Goal: Transaction & Acquisition: Purchase product/service

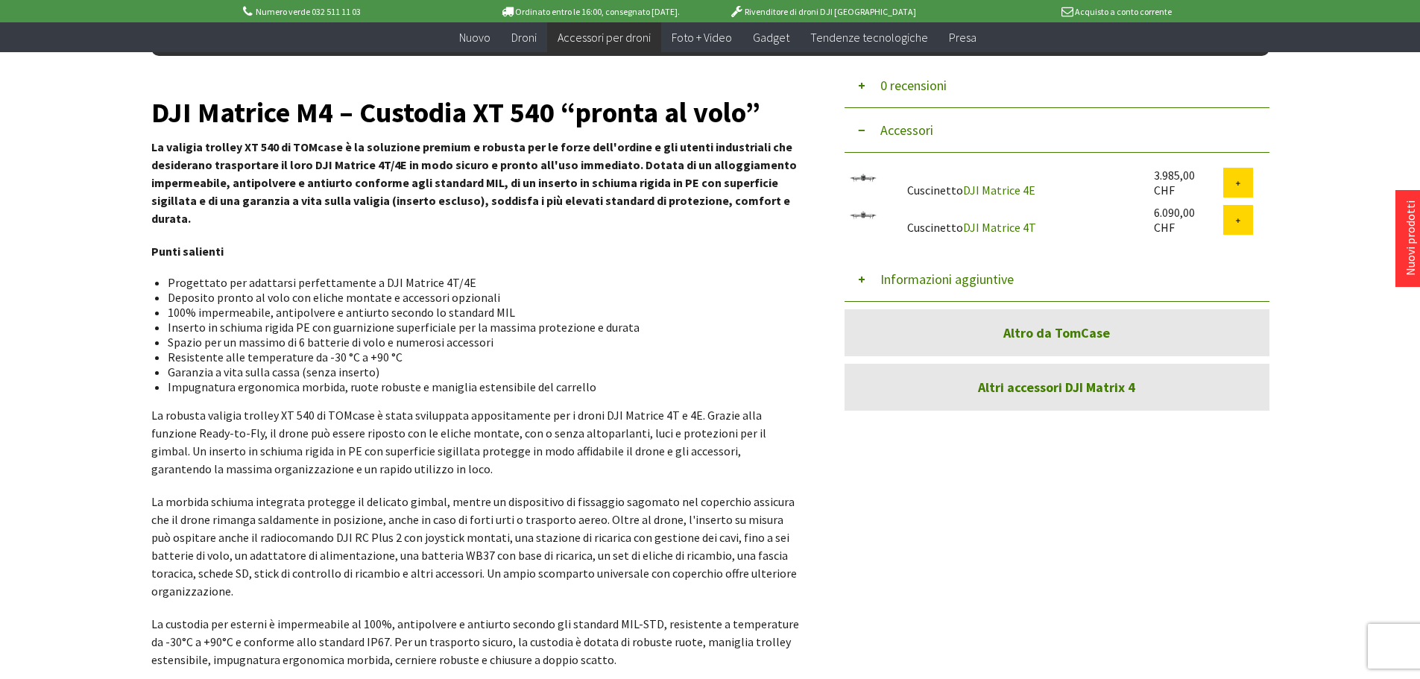
scroll to position [75, 0]
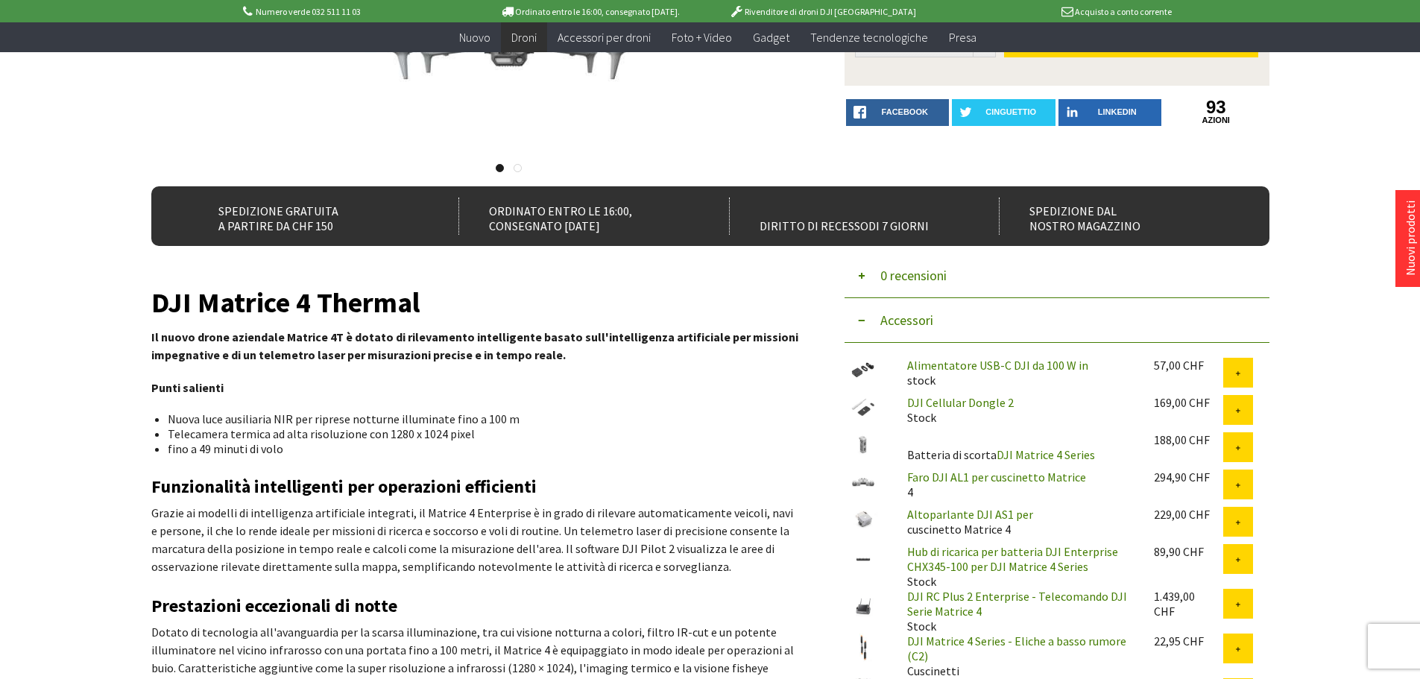
scroll to position [298, 0]
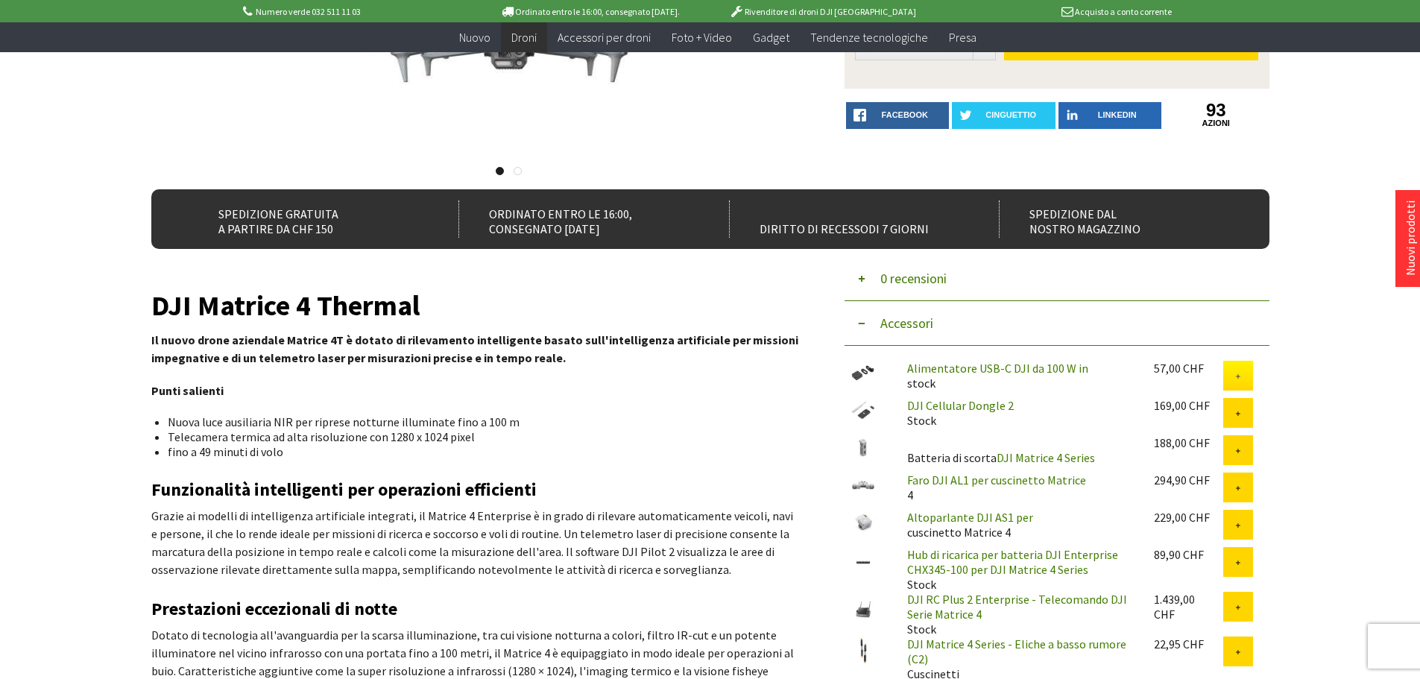
click at [1241, 376] on icon at bounding box center [1238, 376] width 7 height 7
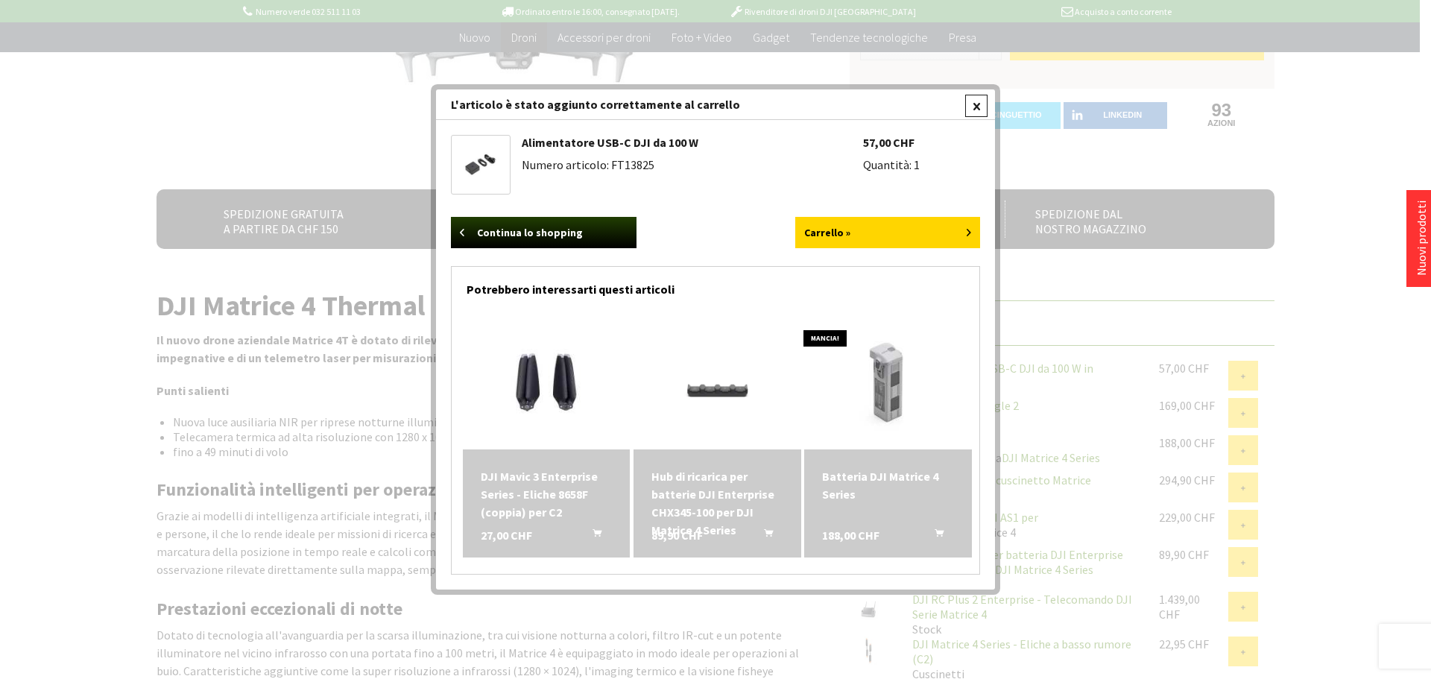
click at [980, 110] on div at bounding box center [976, 106] width 22 height 22
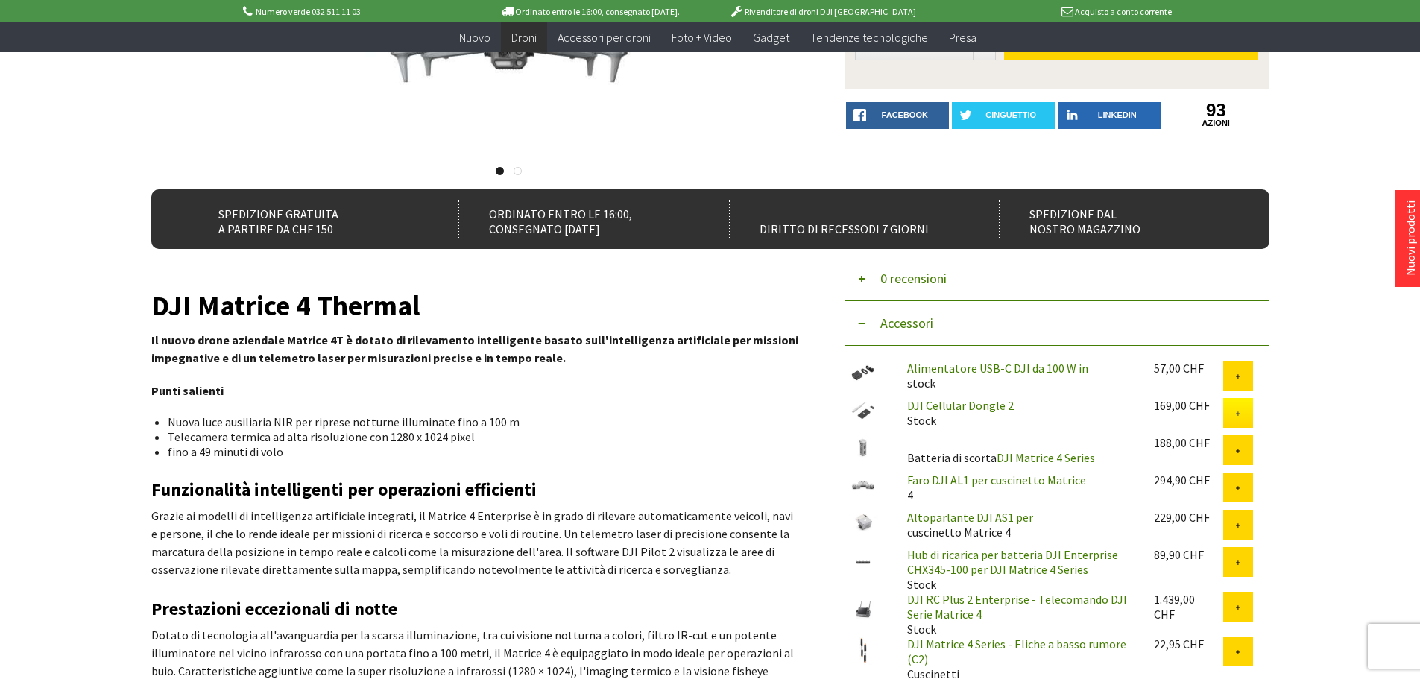
click at [1237, 416] on icon at bounding box center [1238, 414] width 7 height 7
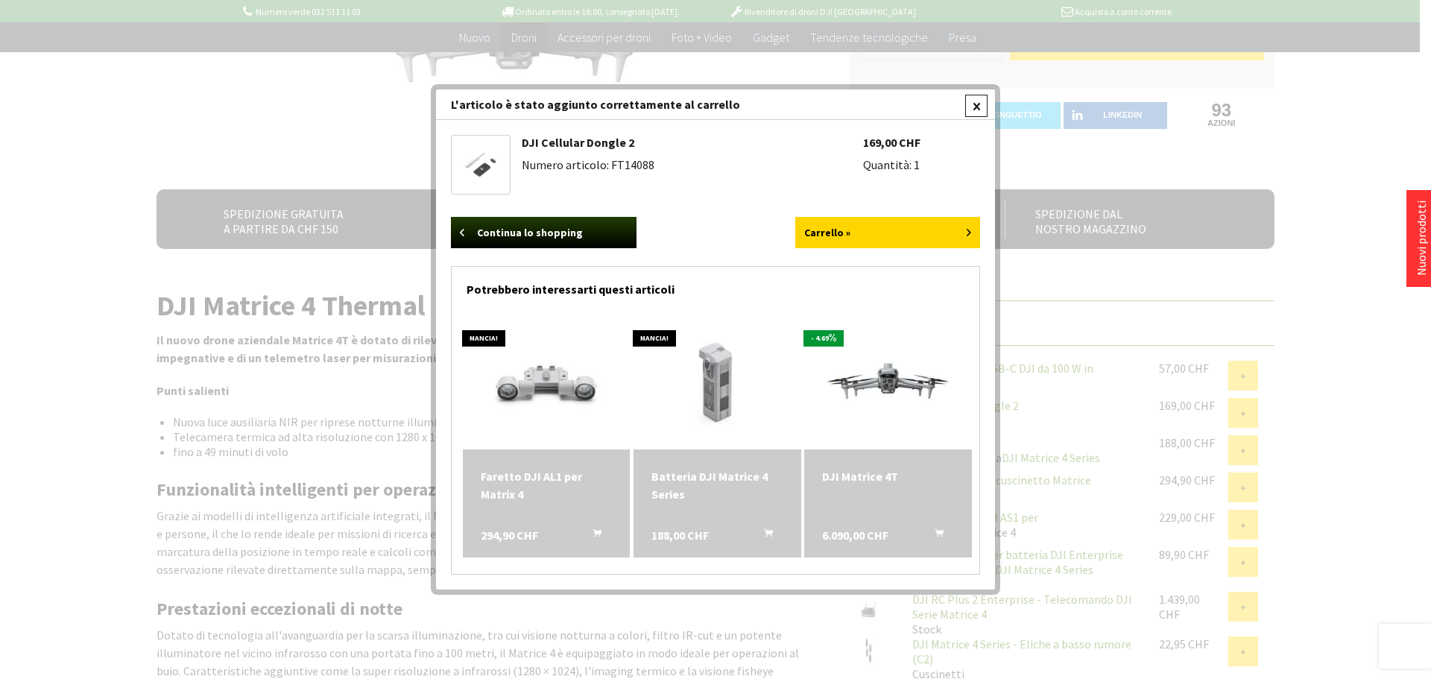
click at [982, 106] on div at bounding box center [976, 106] width 22 height 22
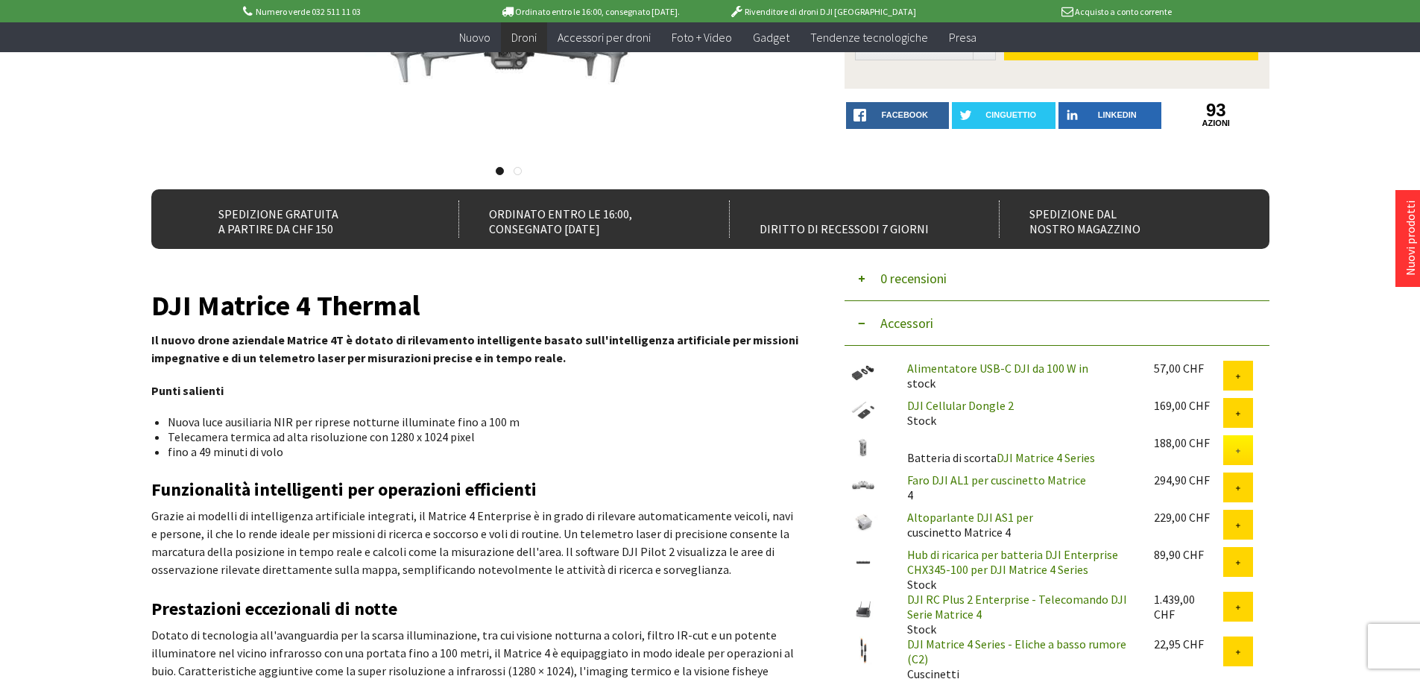
click at [1239, 451] on icon at bounding box center [1238, 451] width 7 height 7
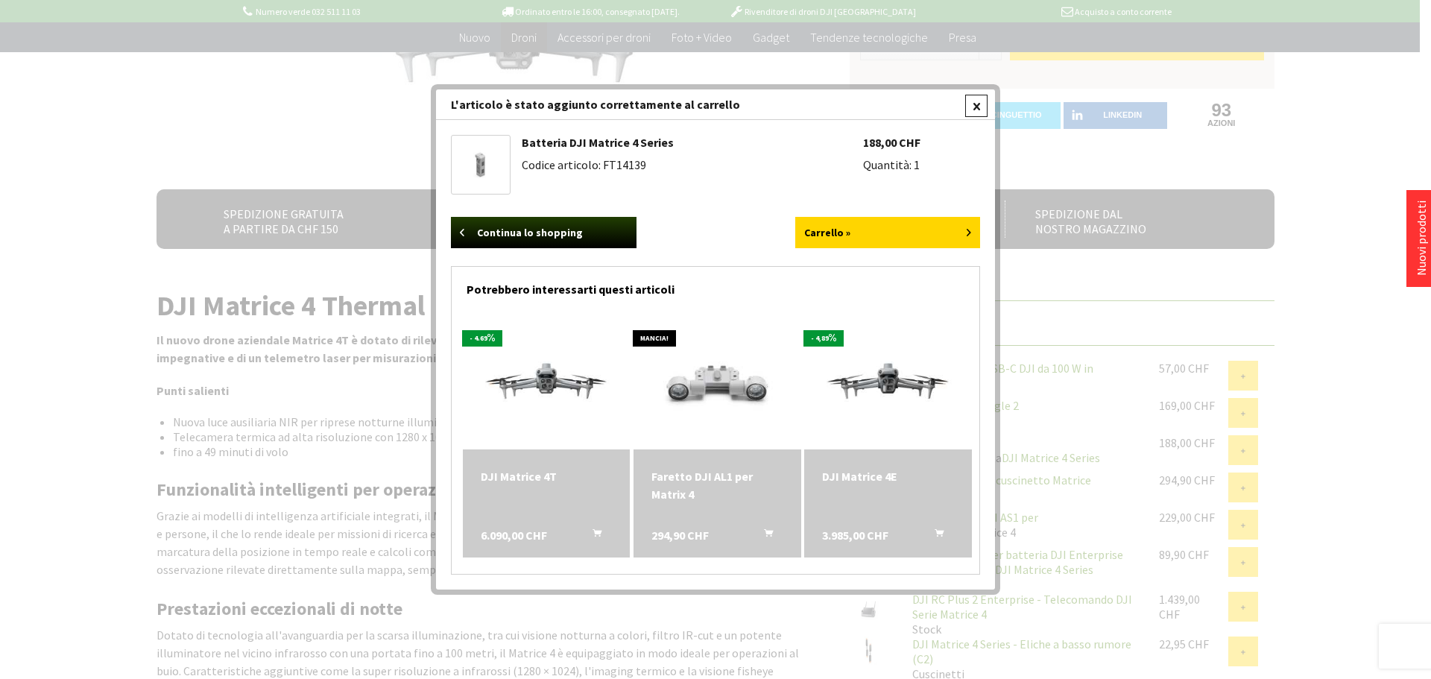
click at [978, 107] on div at bounding box center [976, 106] width 22 height 22
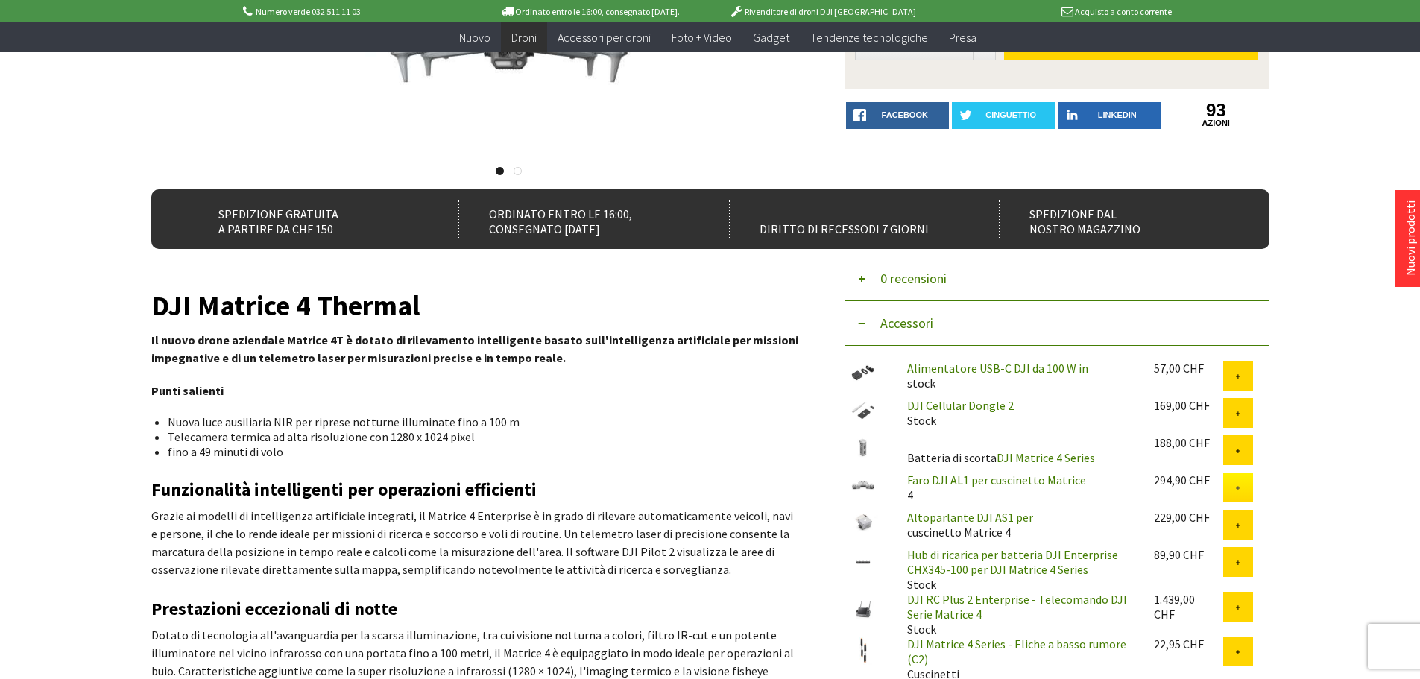
click at [1239, 494] on button at bounding box center [1238, 488] width 30 height 30
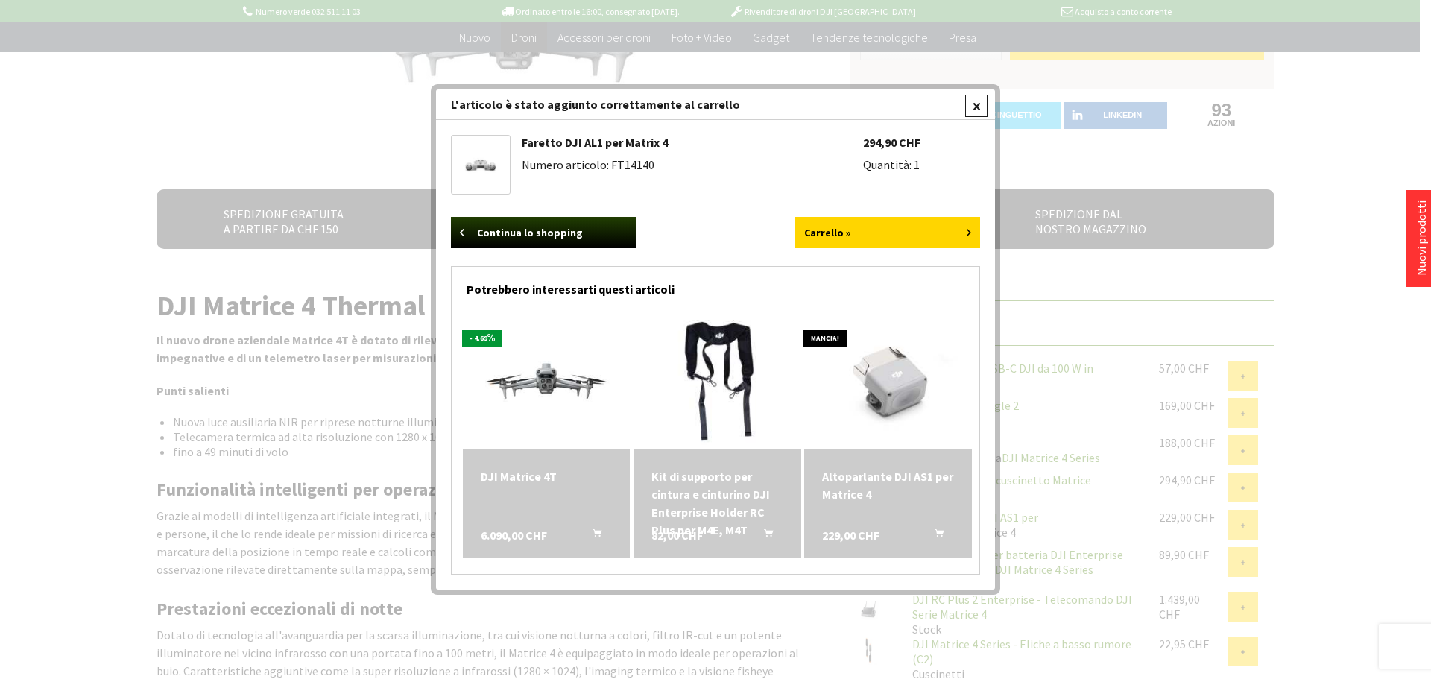
click at [972, 110] on div at bounding box center [976, 106] width 22 height 22
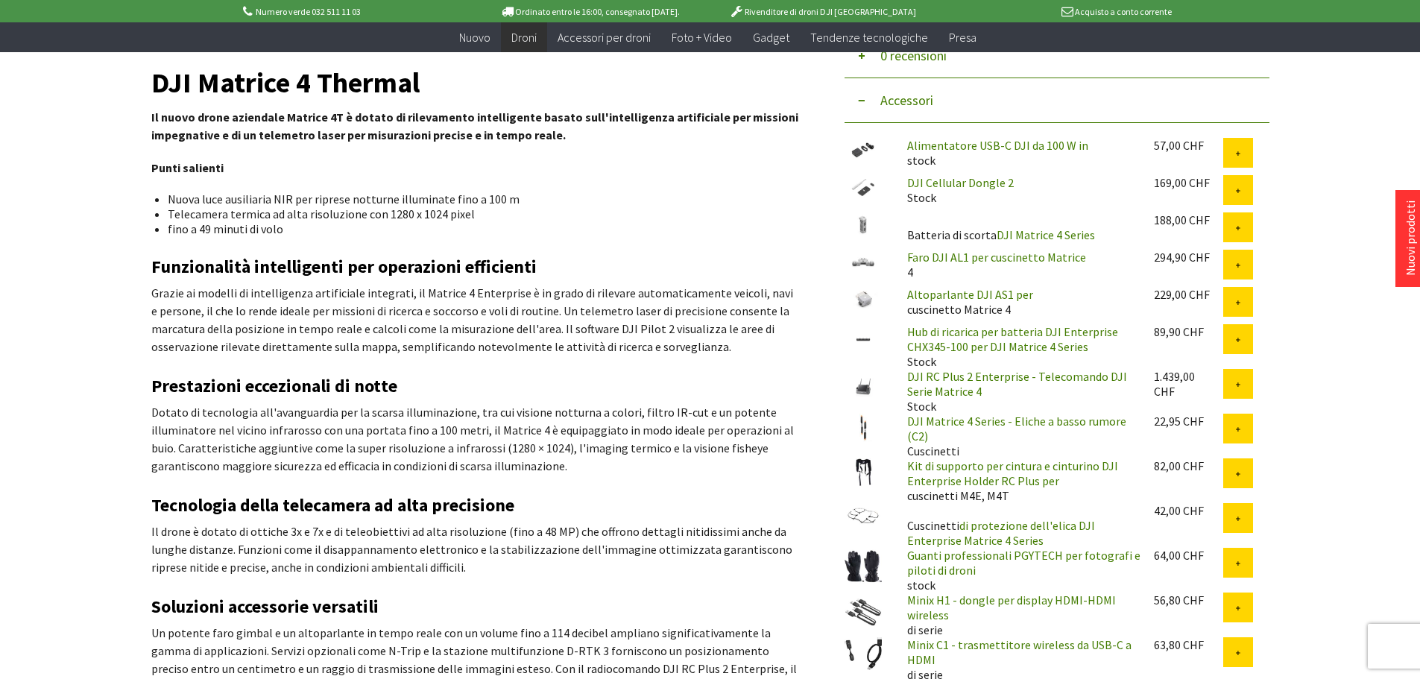
scroll to position [522, 0]
click at [1237, 339] on icon at bounding box center [1238, 339] width 7 height 7
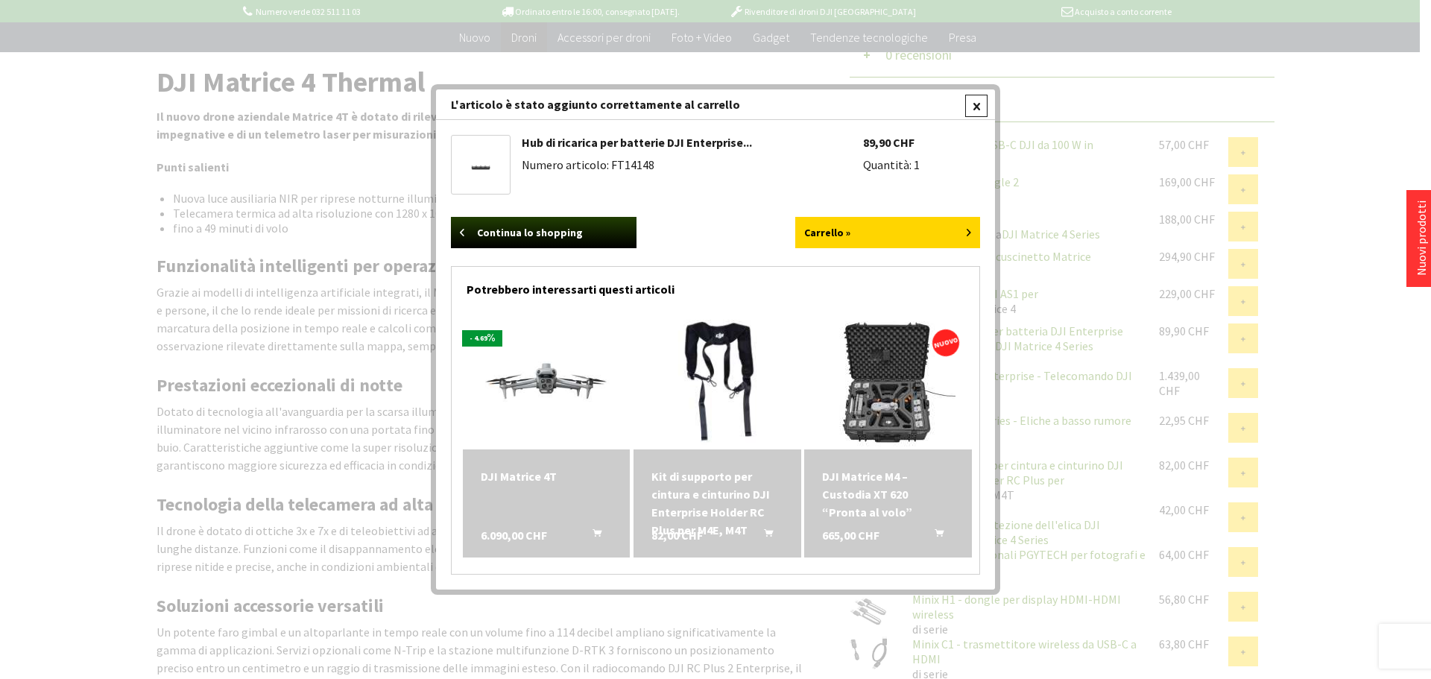
click at [977, 108] on div at bounding box center [976, 106] width 22 height 22
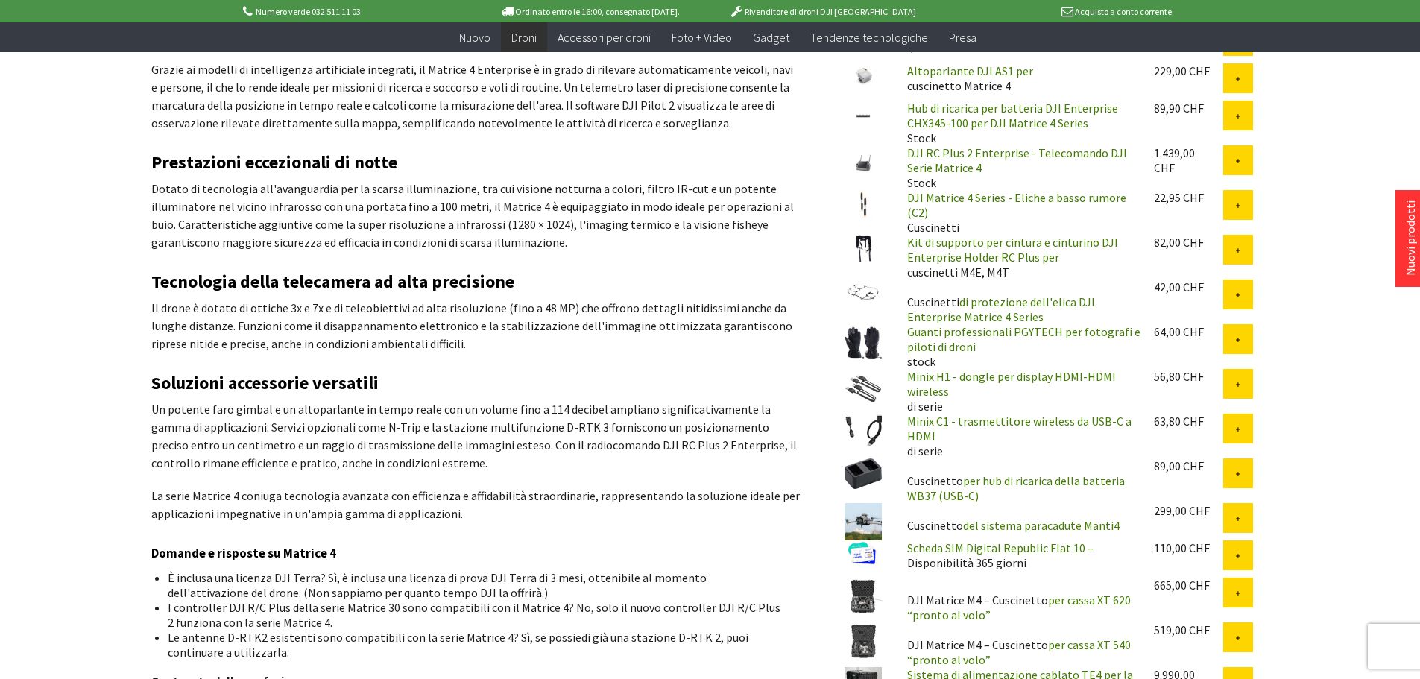
scroll to position [746, 0]
click at [1238, 297] on icon at bounding box center [1238, 294] width 7 height 7
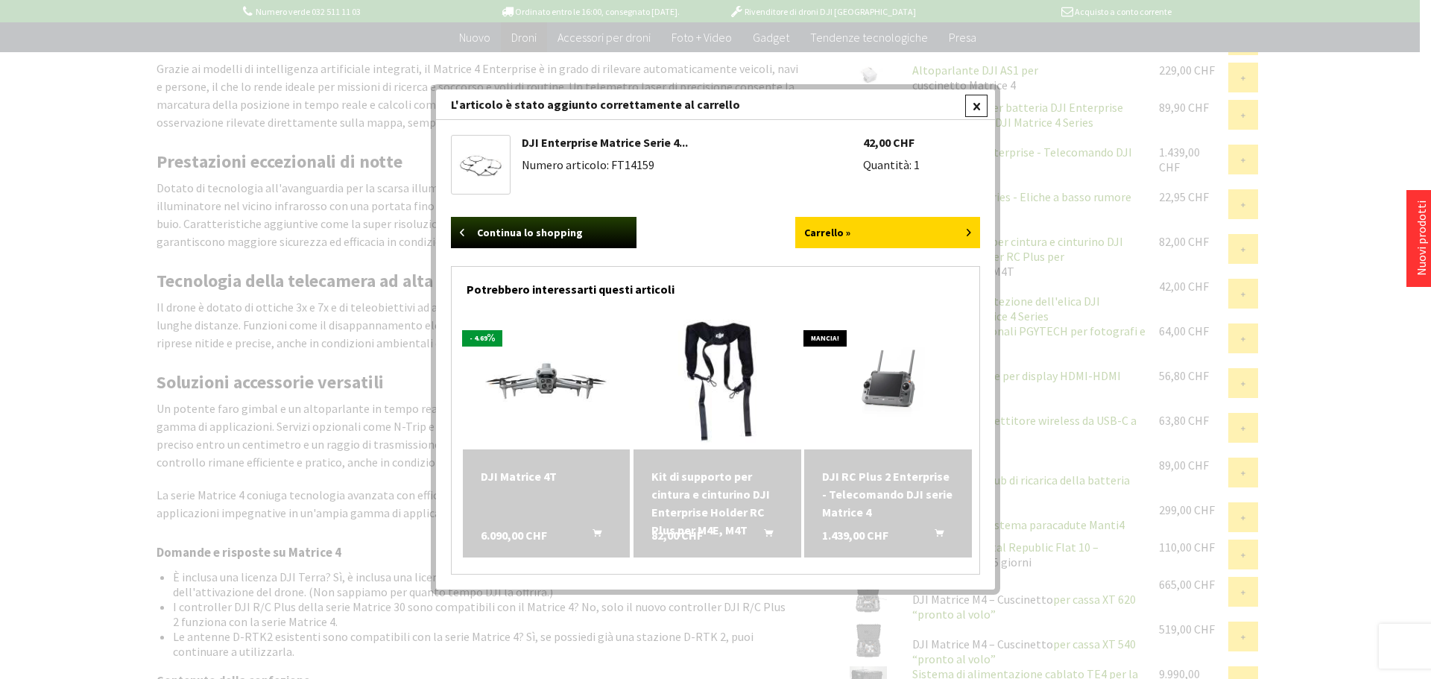
click at [980, 110] on div at bounding box center [976, 106] width 22 height 22
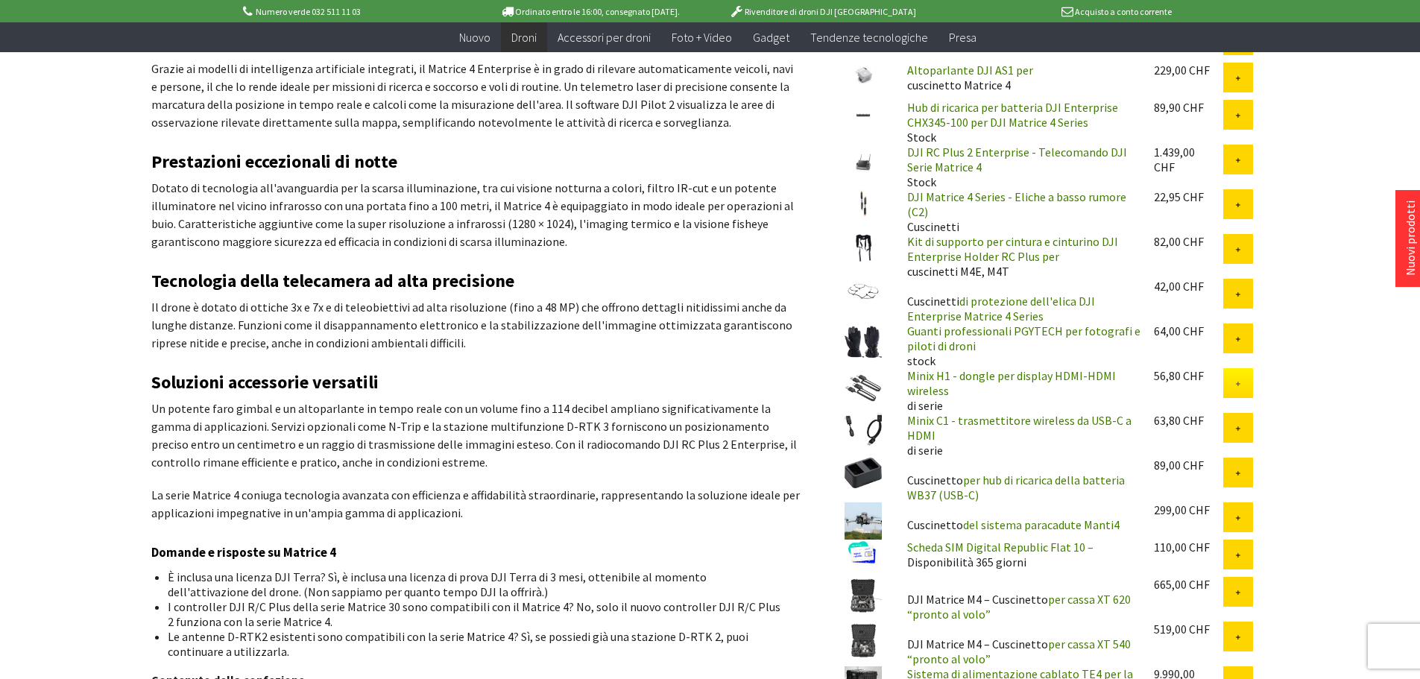
click at [1232, 391] on button at bounding box center [1238, 383] width 30 height 30
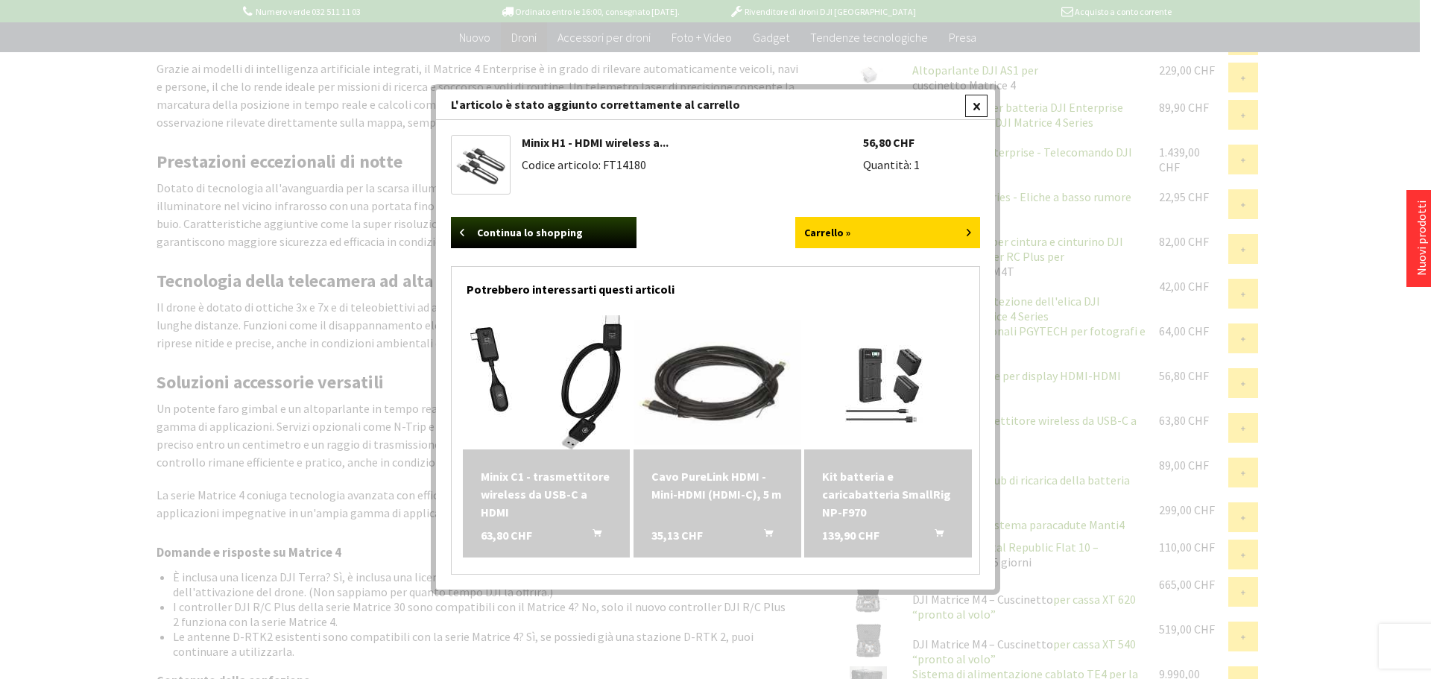
click at [971, 107] on div at bounding box center [976, 106] width 22 height 22
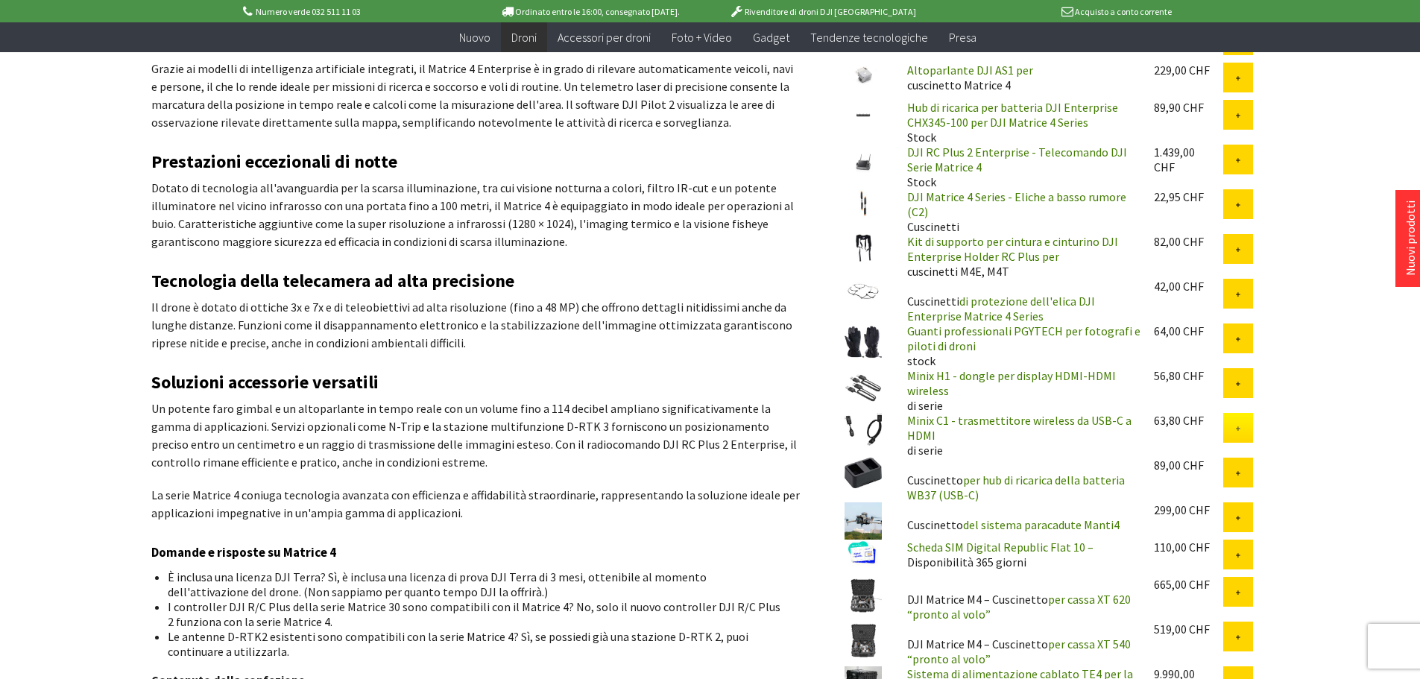
click at [1238, 431] on icon at bounding box center [1238, 429] width 7 height 7
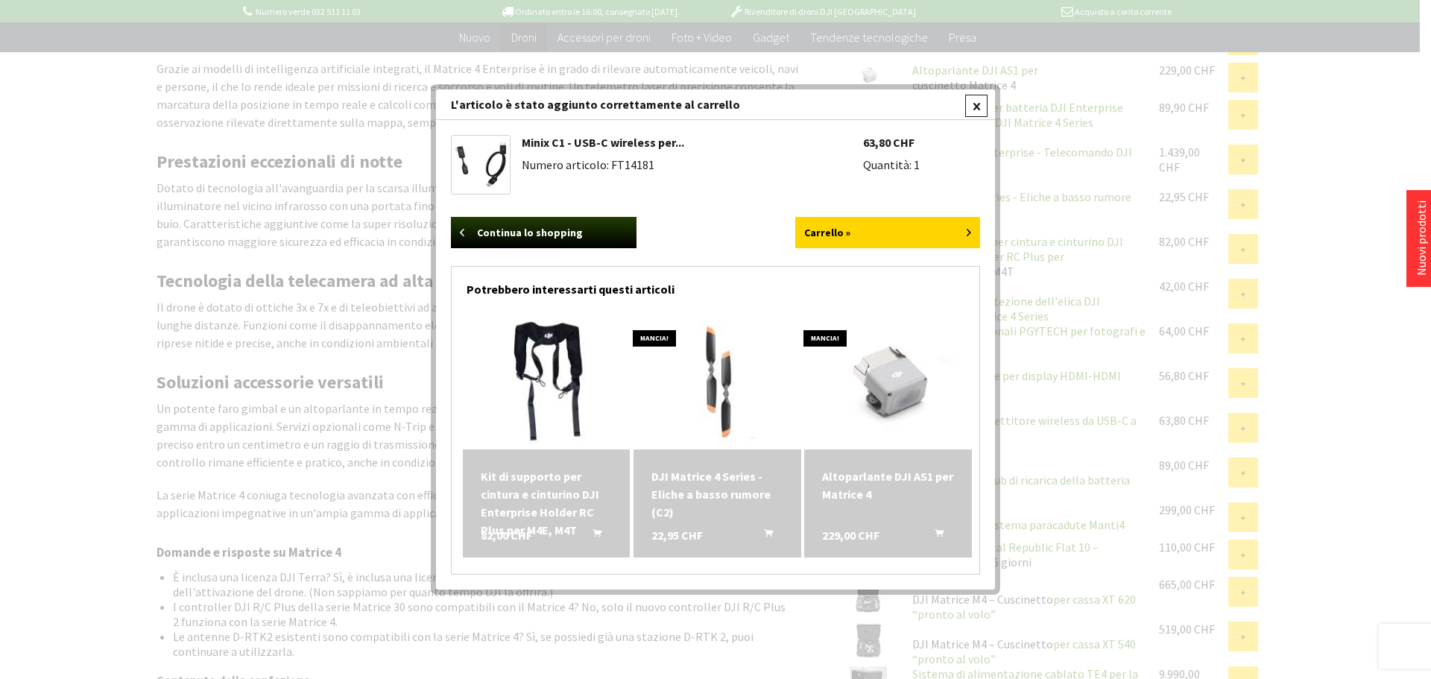
click at [974, 104] on div at bounding box center [976, 106] width 22 height 22
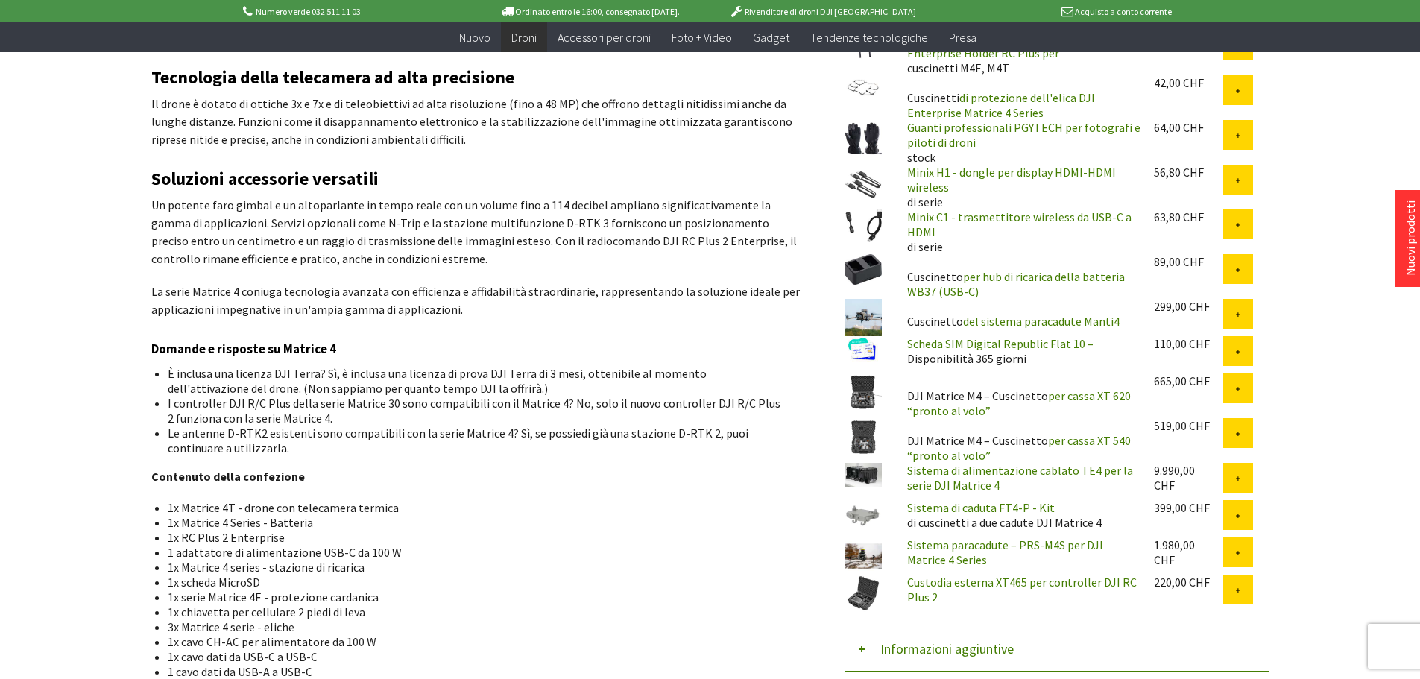
scroll to position [969, 0]
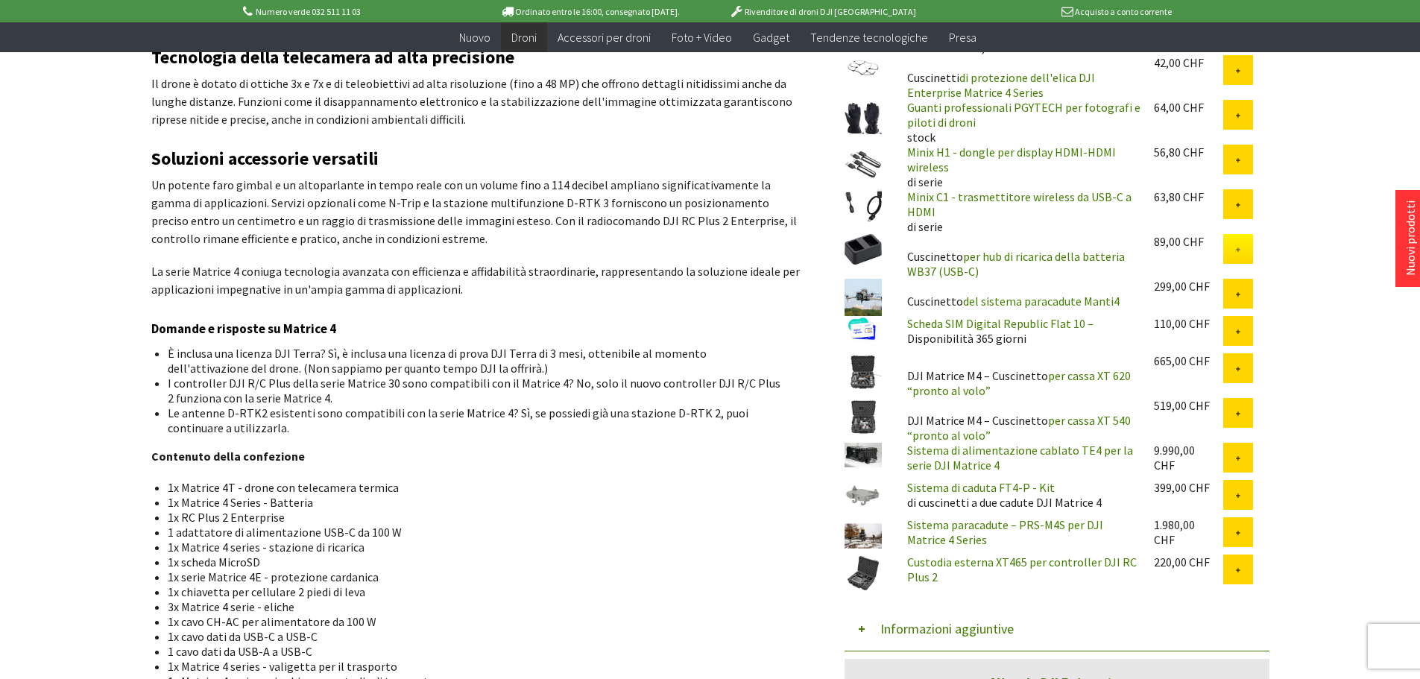
click at [1238, 253] on icon at bounding box center [1238, 250] width 7 height 7
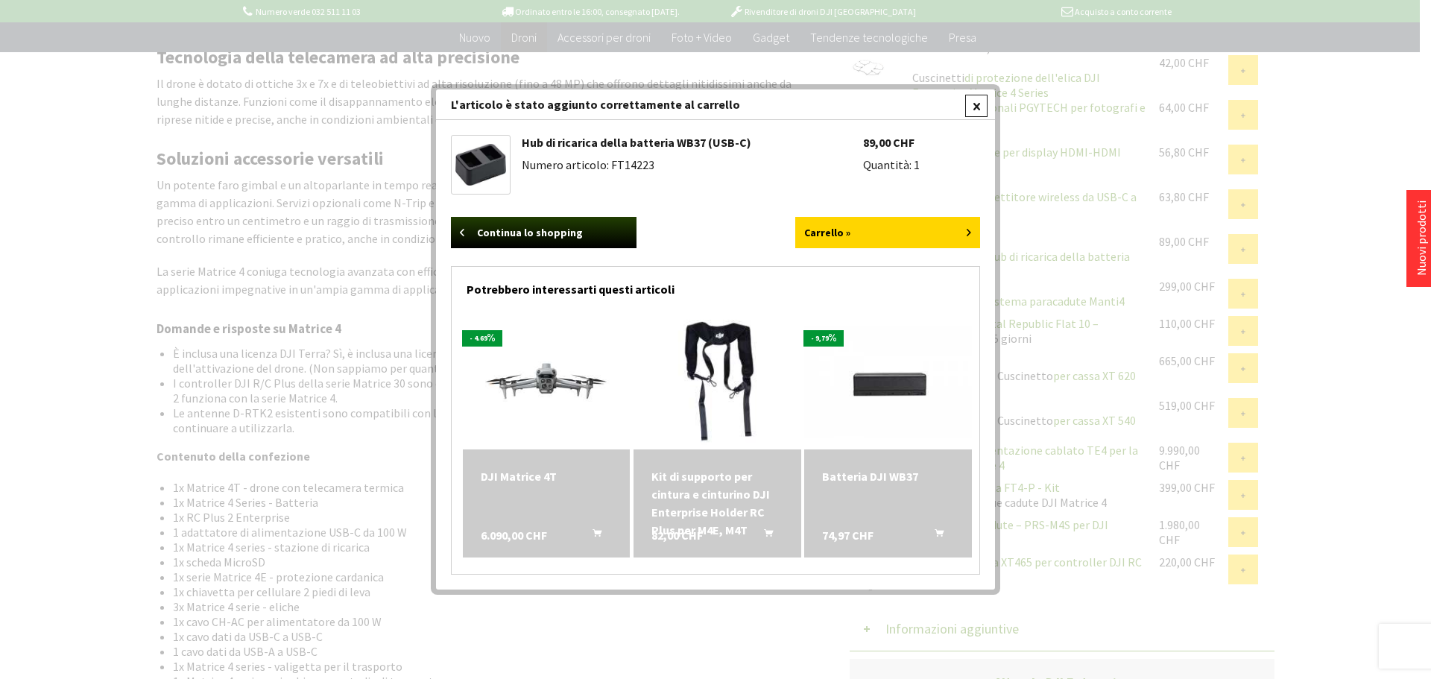
click at [977, 104] on div at bounding box center [976, 106] width 22 height 22
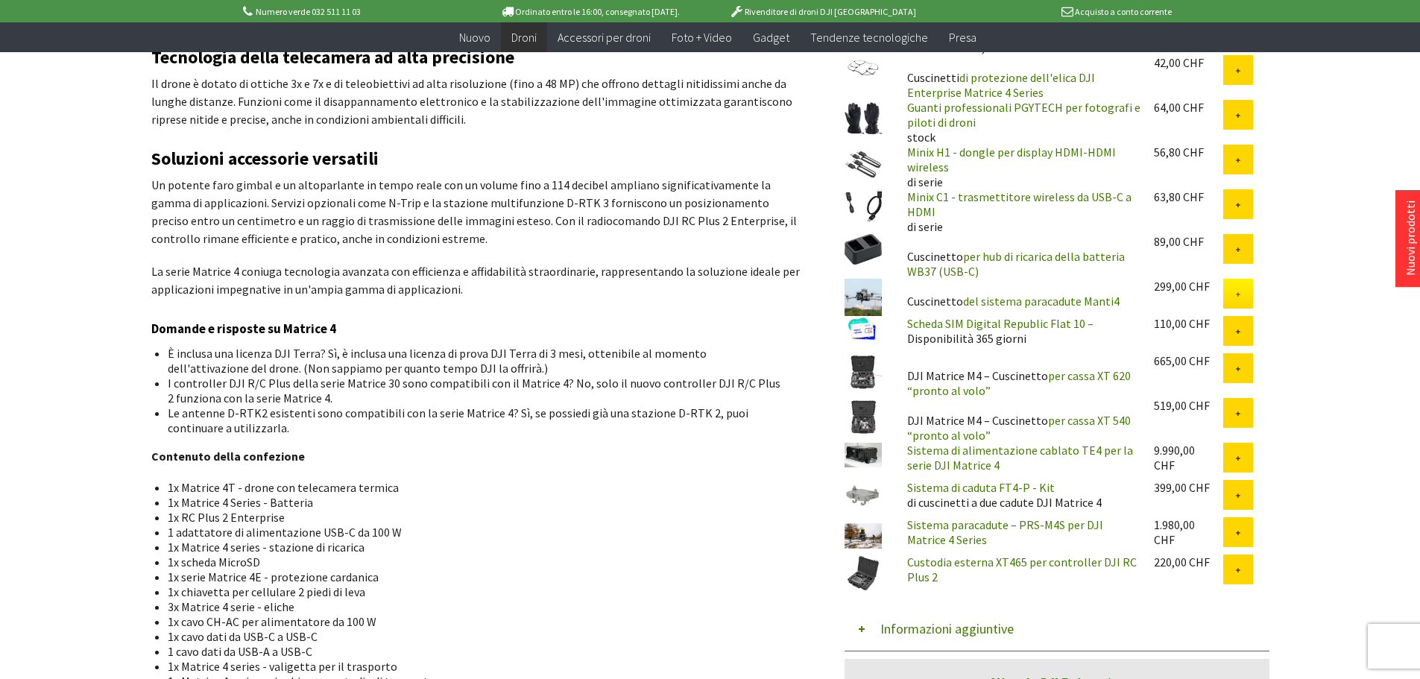
click at [1238, 298] on icon at bounding box center [1238, 294] width 7 height 7
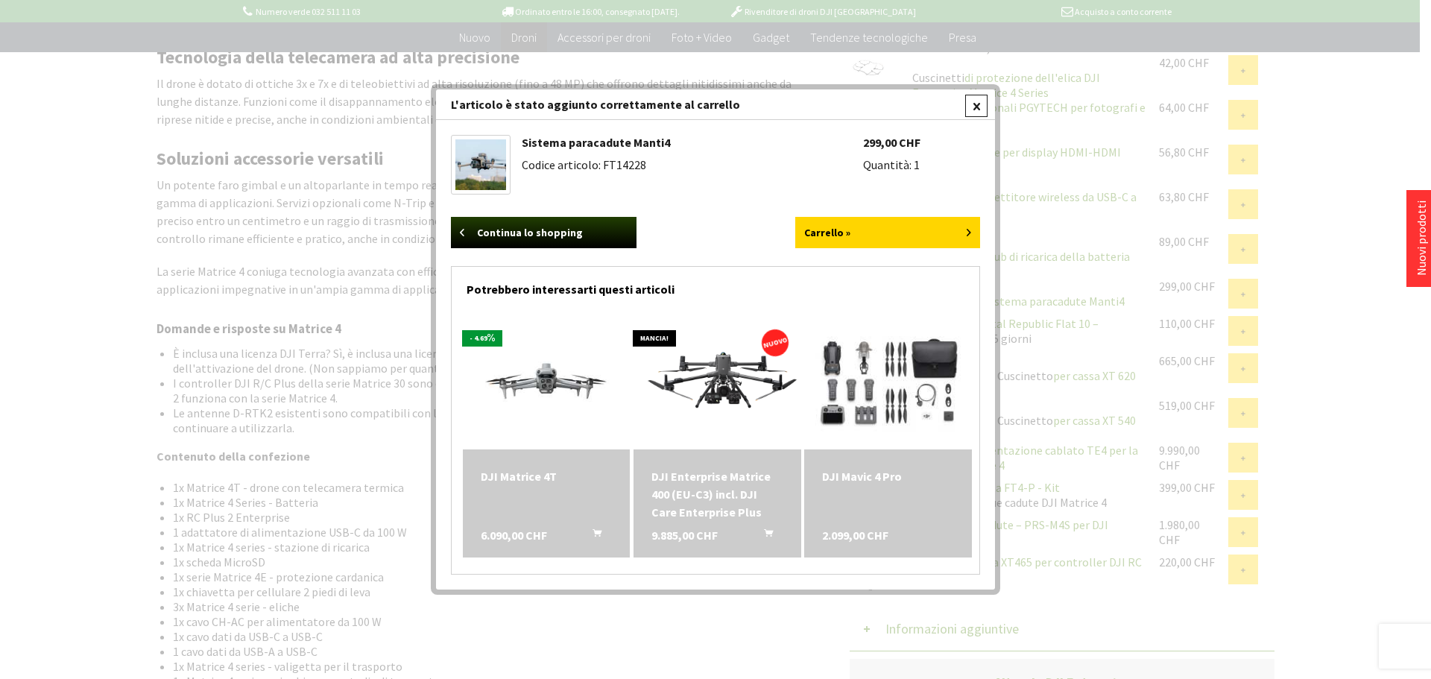
click at [971, 110] on div at bounding box center [976, 106] width 22 height 22
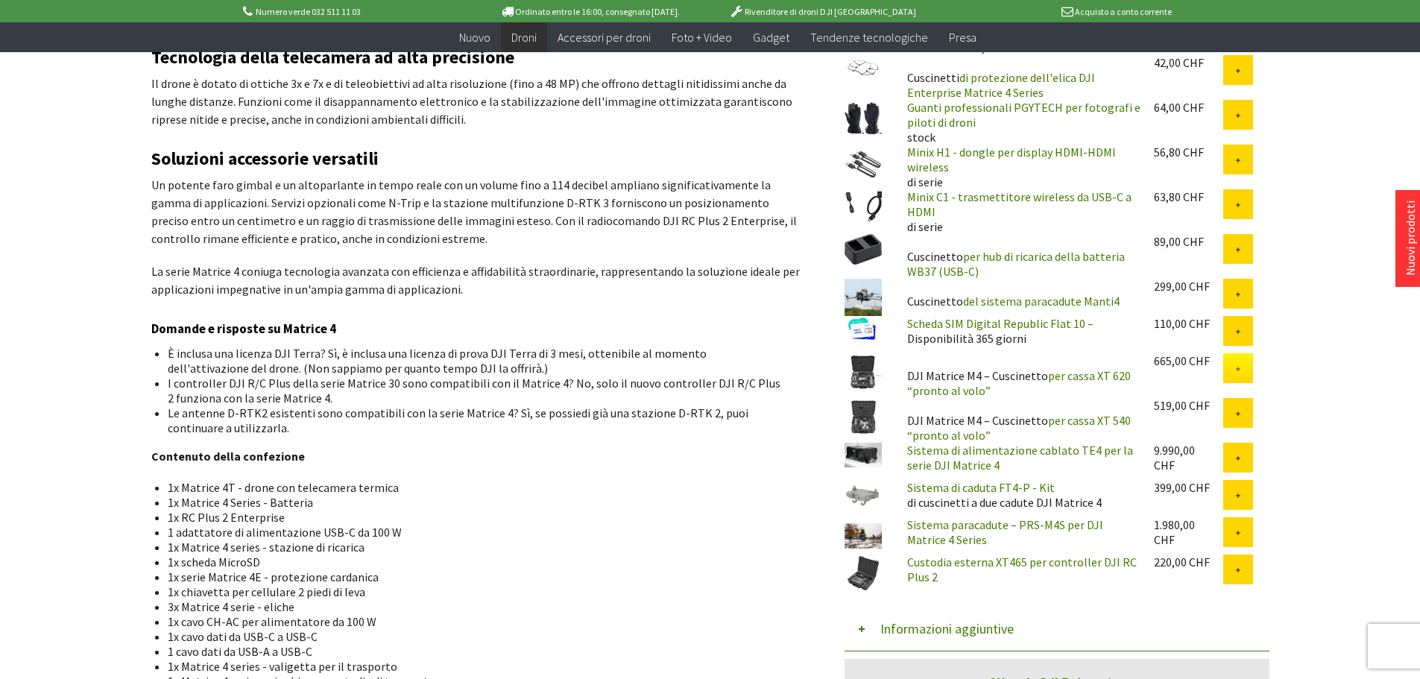
click at [1232, 369] on button at bounding box center [1238, 368] width 30 height 30
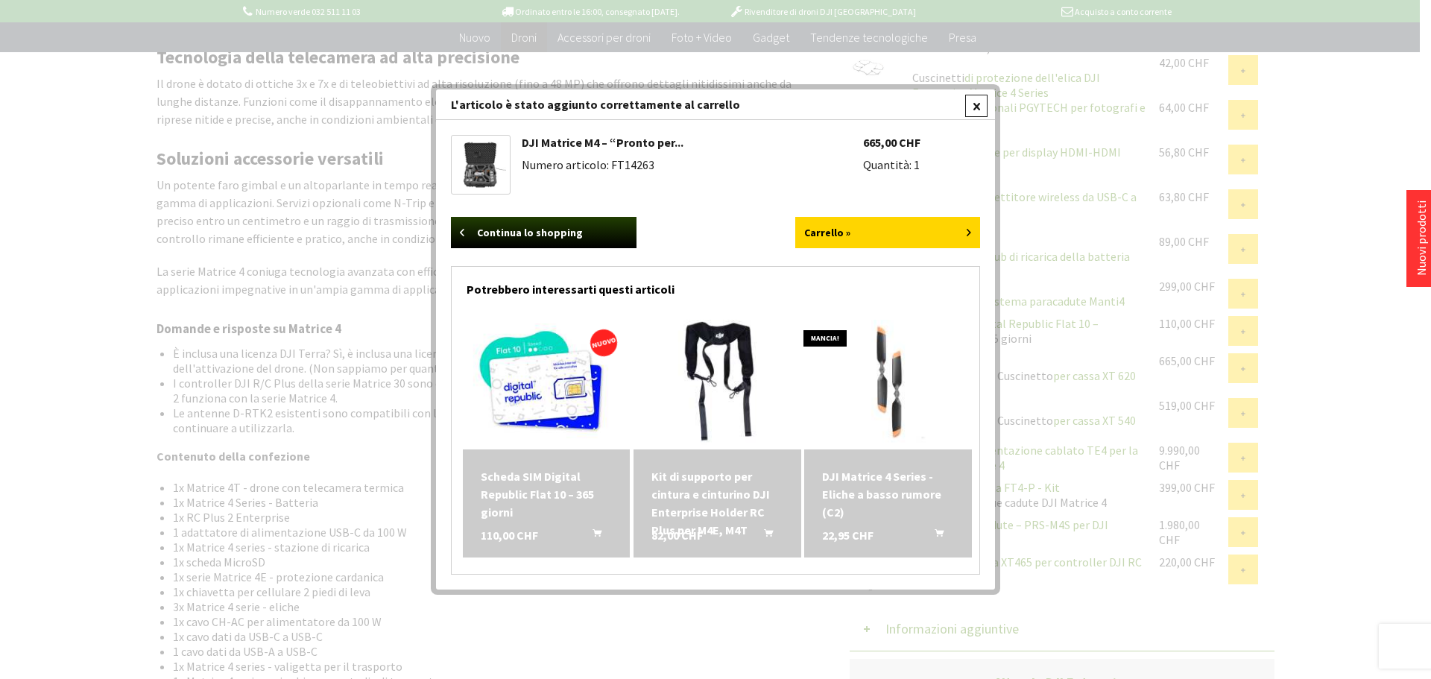
click at [971, 109] on div at bounding box center [976, 106] width 22 height 22
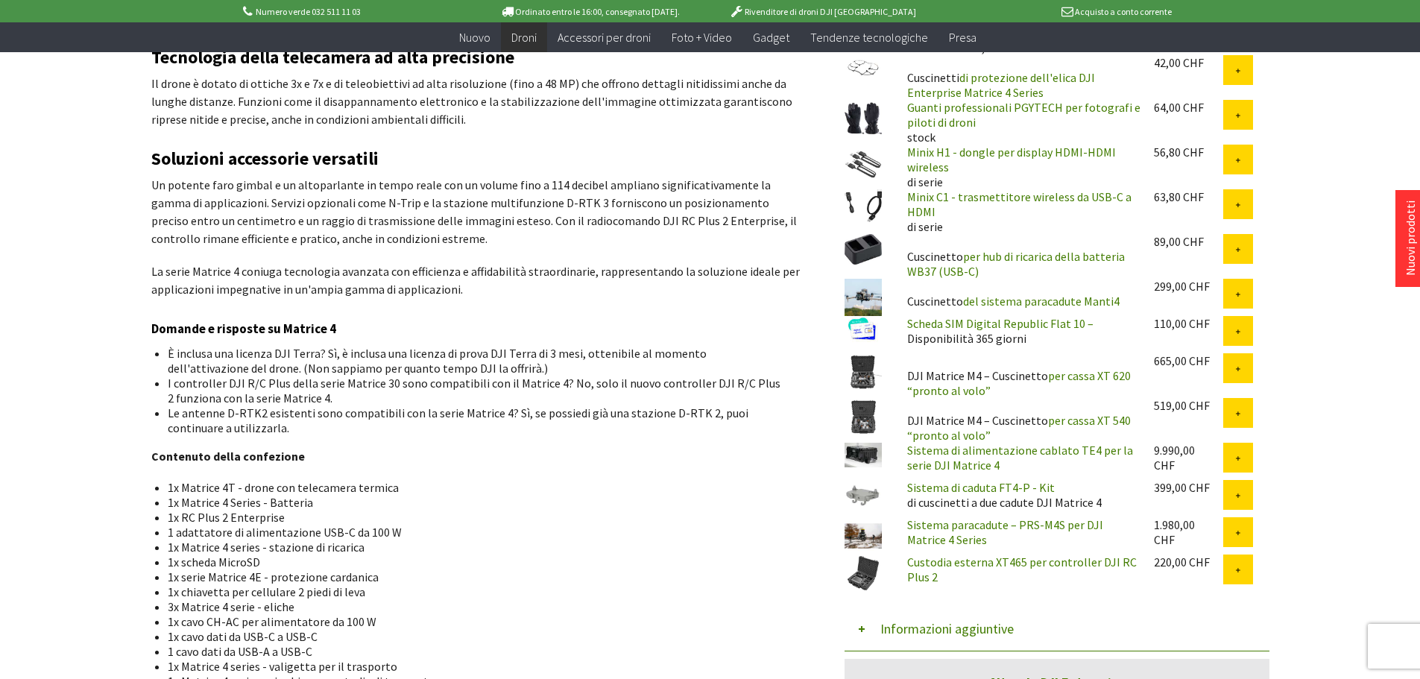
click at [860, 456] on img at bounding box center [863, 455] width 37 height 25
click at [1238, 494] on icon at bounding box center [1238, 496] width 7 height 7
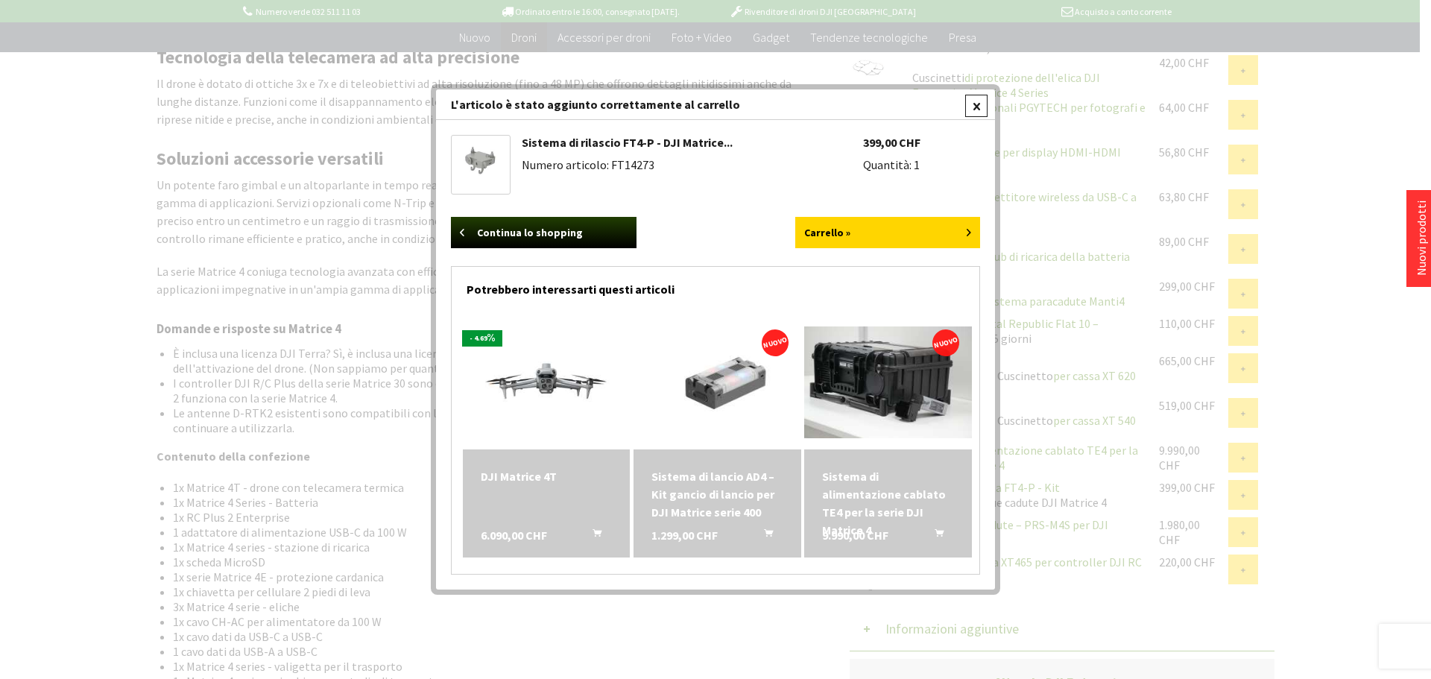
click at [981, 108] on div at bounding box center [976, 106] width 22 height 22
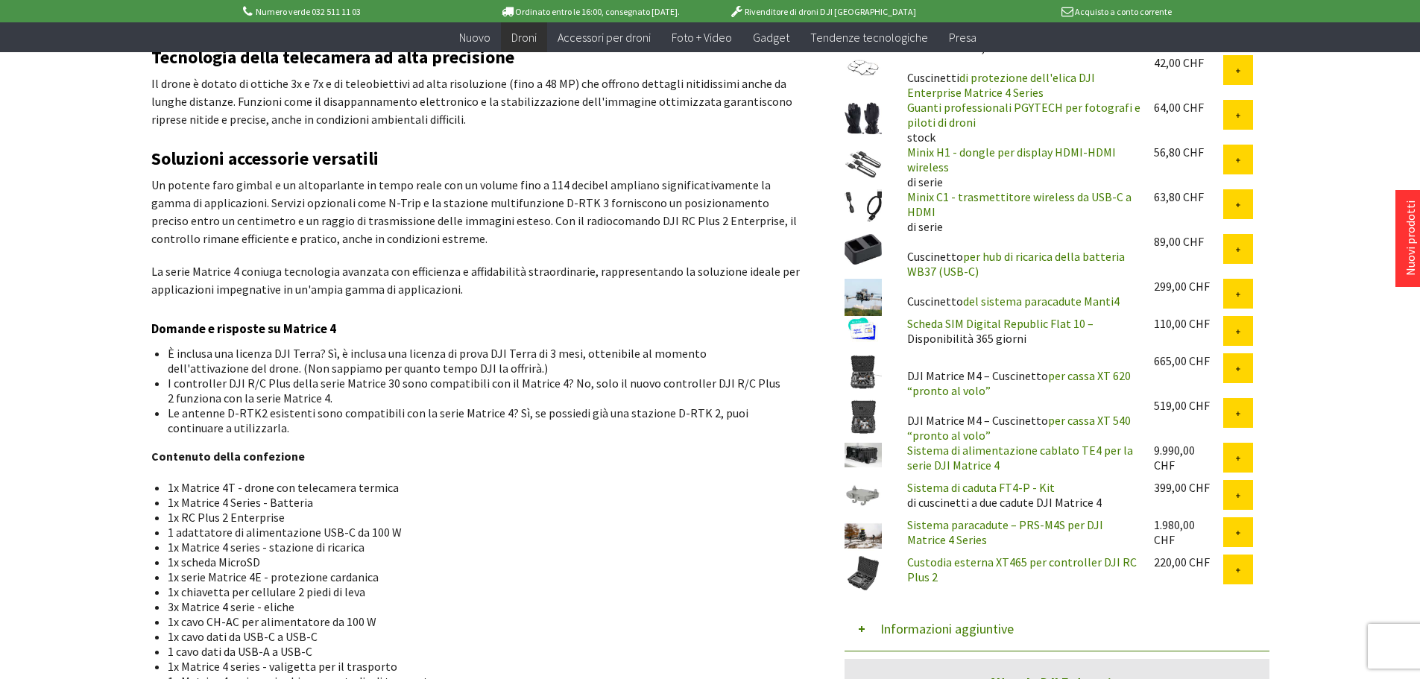
click at [861, 543] on img at bounding box center [863, 535] width 37 height 37
click at [866, 570] on img at bounding box center [863, 573] width 37 height 37
click at [1228, 572] on button at bounding box center [1238, 570] width 30 height 30
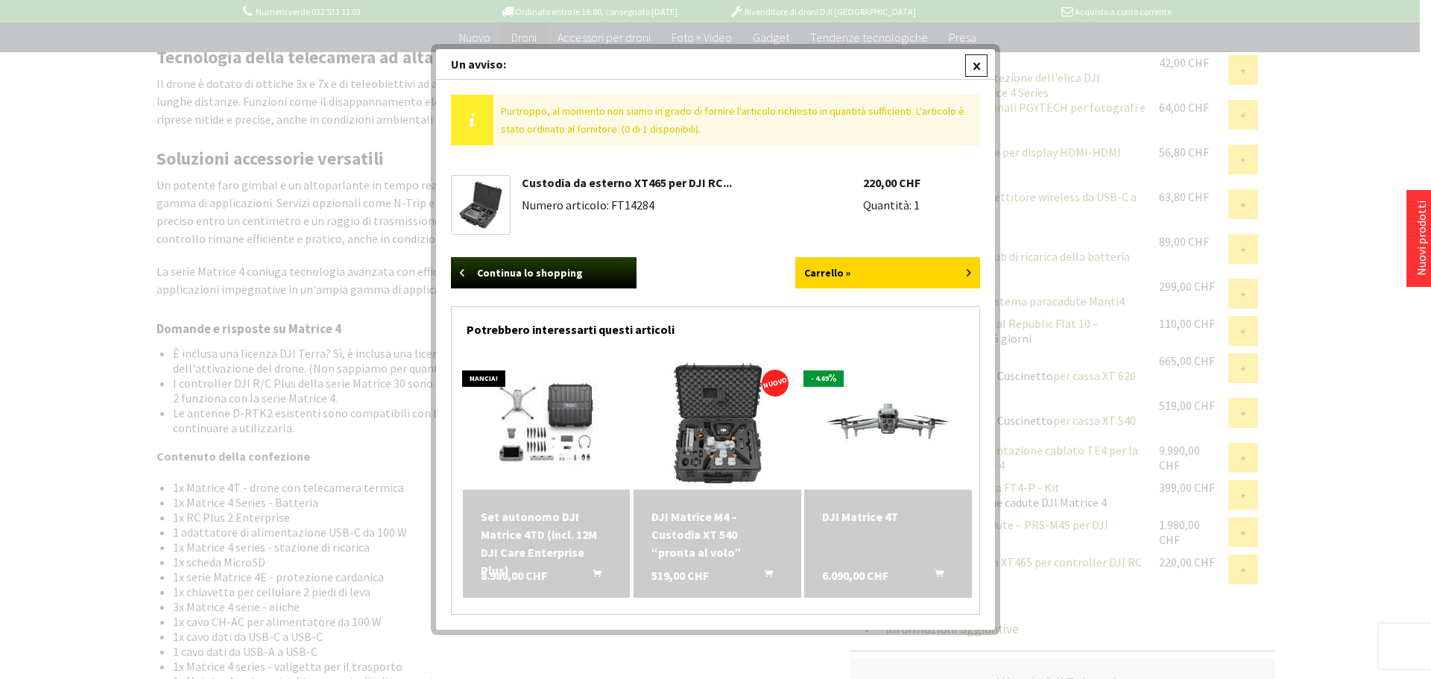
click at [978, 70] on div at bounding box center [976, 65] width 22 height 22
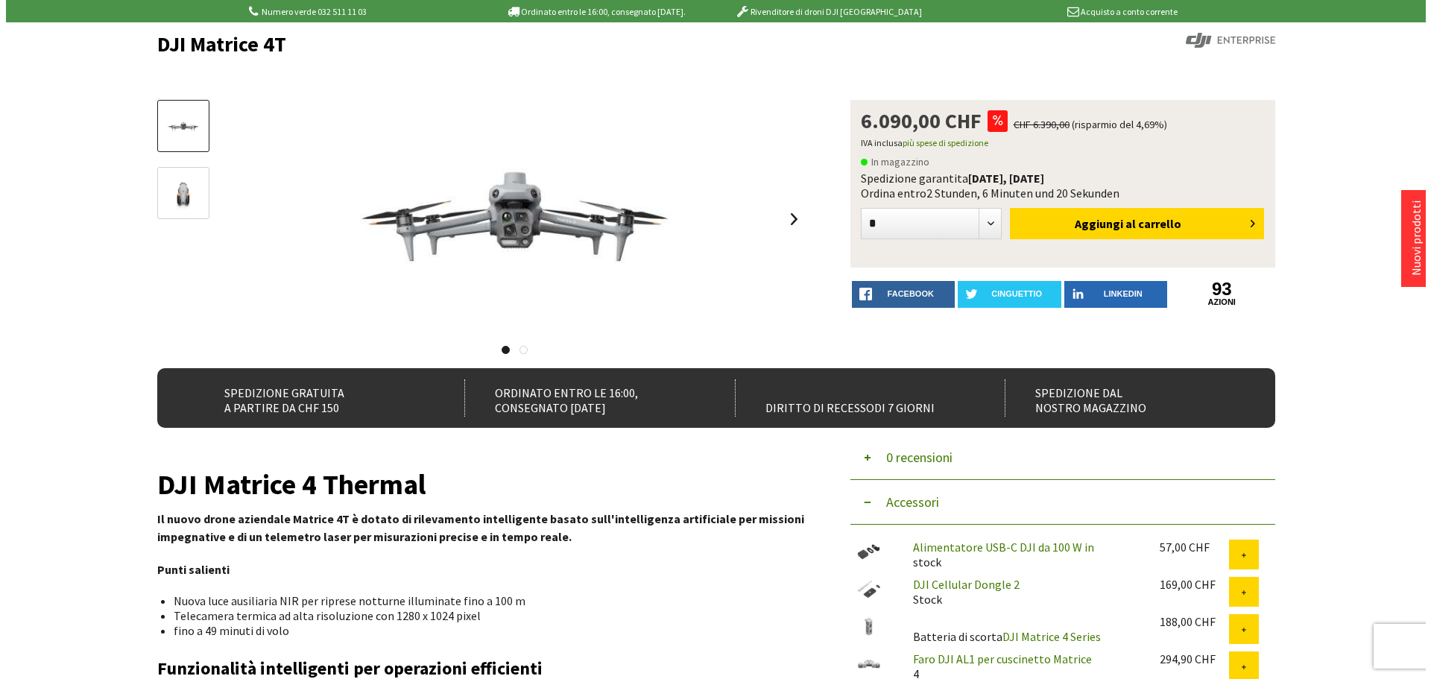
scroll to position [0, 0]
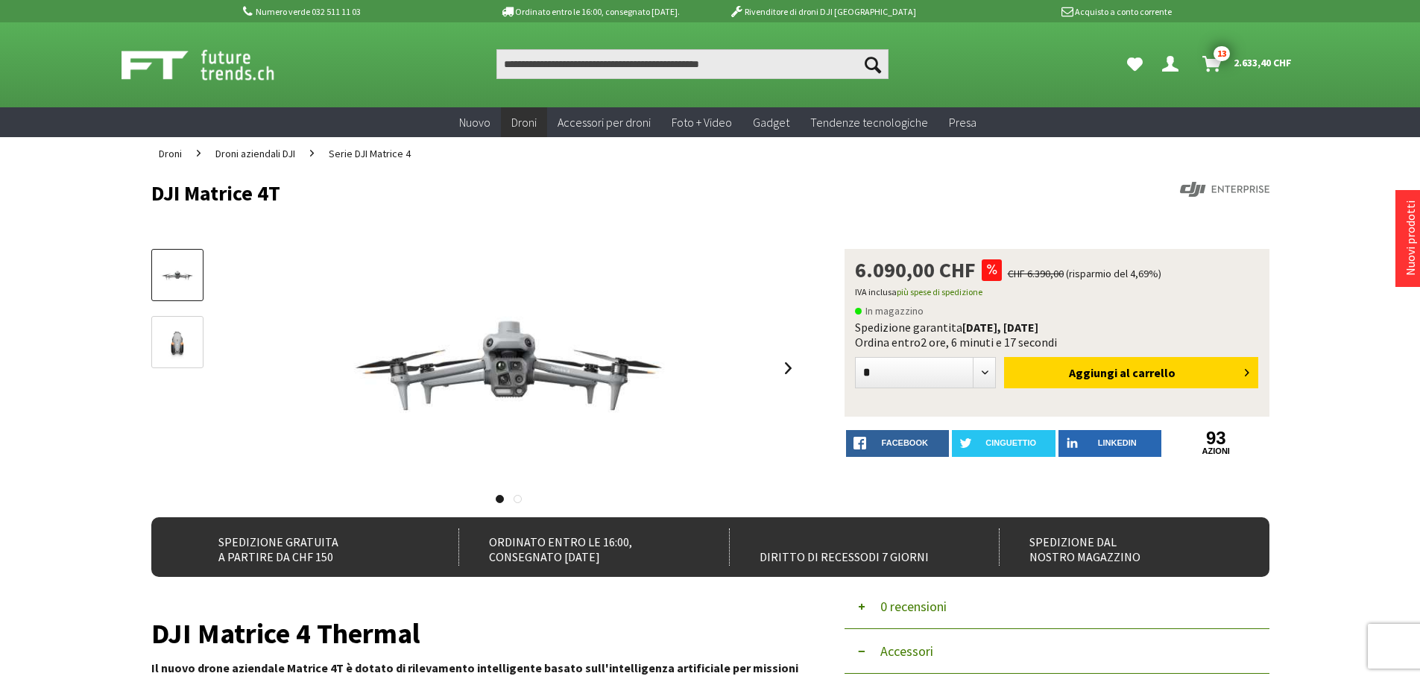
click at [1248, 60] on span "2.633,40 CHF" at bounding box center [1263, 63] width 58 height 24
click at [1269, 483] on div "6.090,00 CHF CHF 6.390,00 (risparmio del 4,69%) IVA inclusa più spese di spediz…" at bounding box center [710, 383] width 1118 height 268
click at [1148, 370] on font "carrello" at bounding box center [1153, 372] width 43 height 15
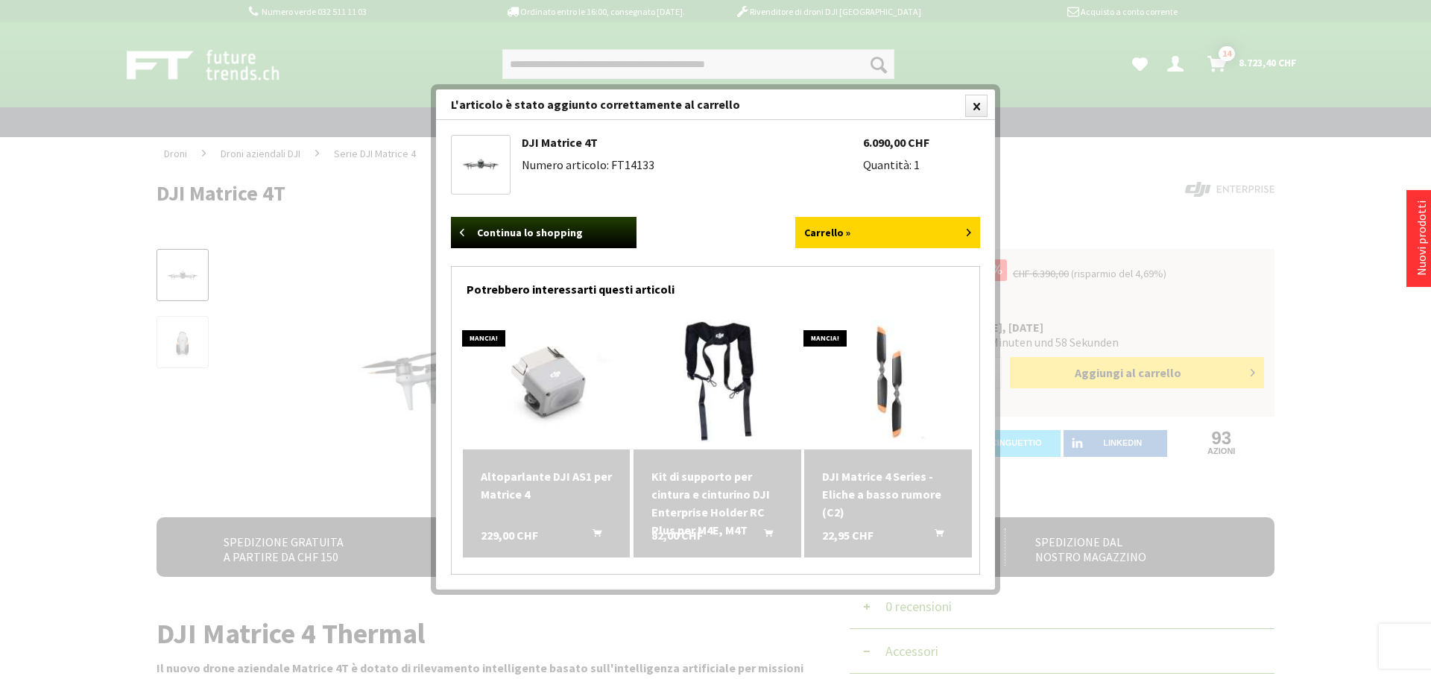
click at [872, 476] on font "DJI Matrice 4 Series - Eliche a basso rumore (C2)" at bounding box center [881, 494] width 119 height 51
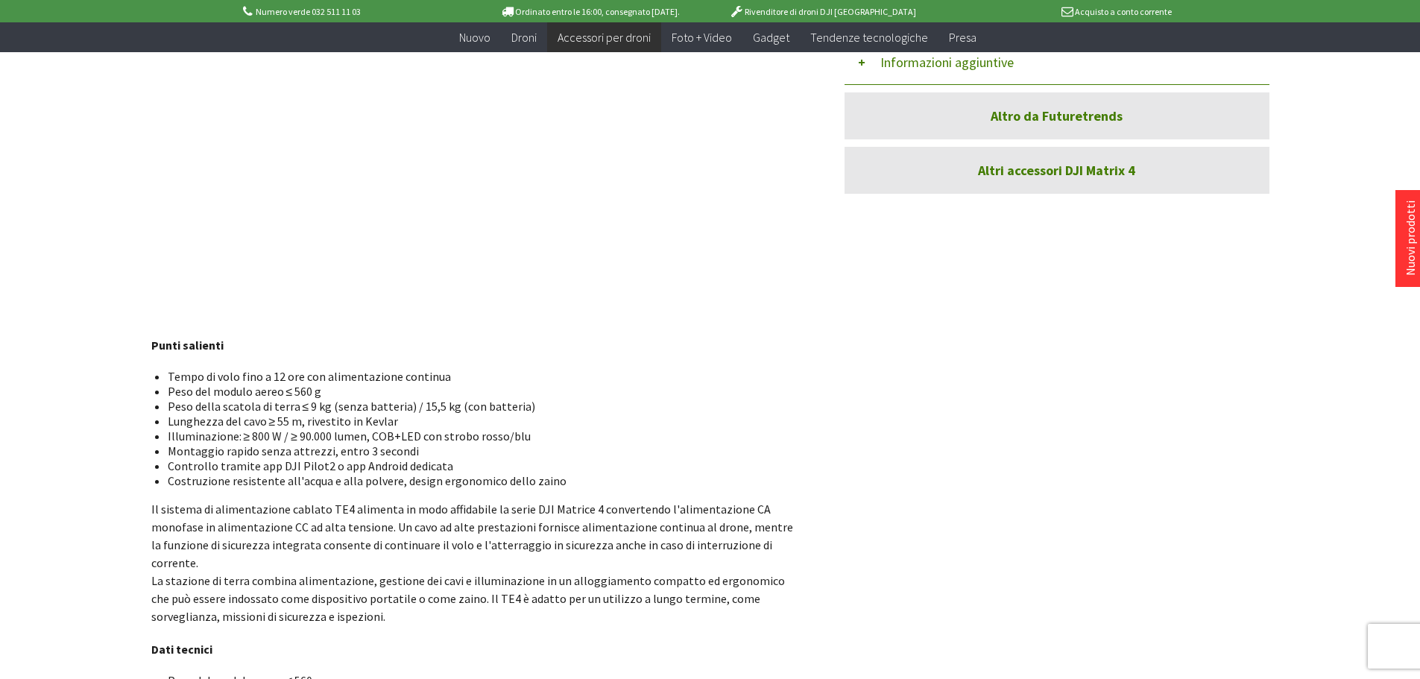
scroll to position [298, 0]
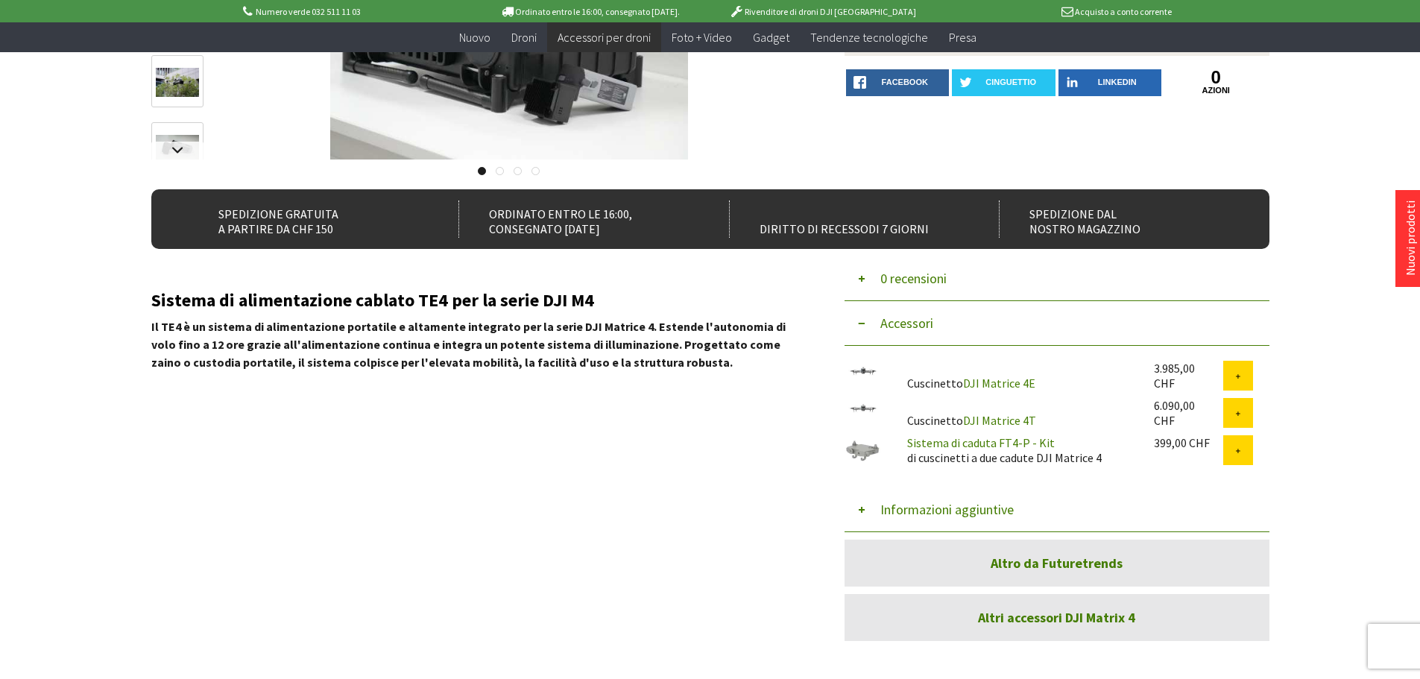
click at [861, 451] on img at bounding box center [863, 453] width 37 height 37
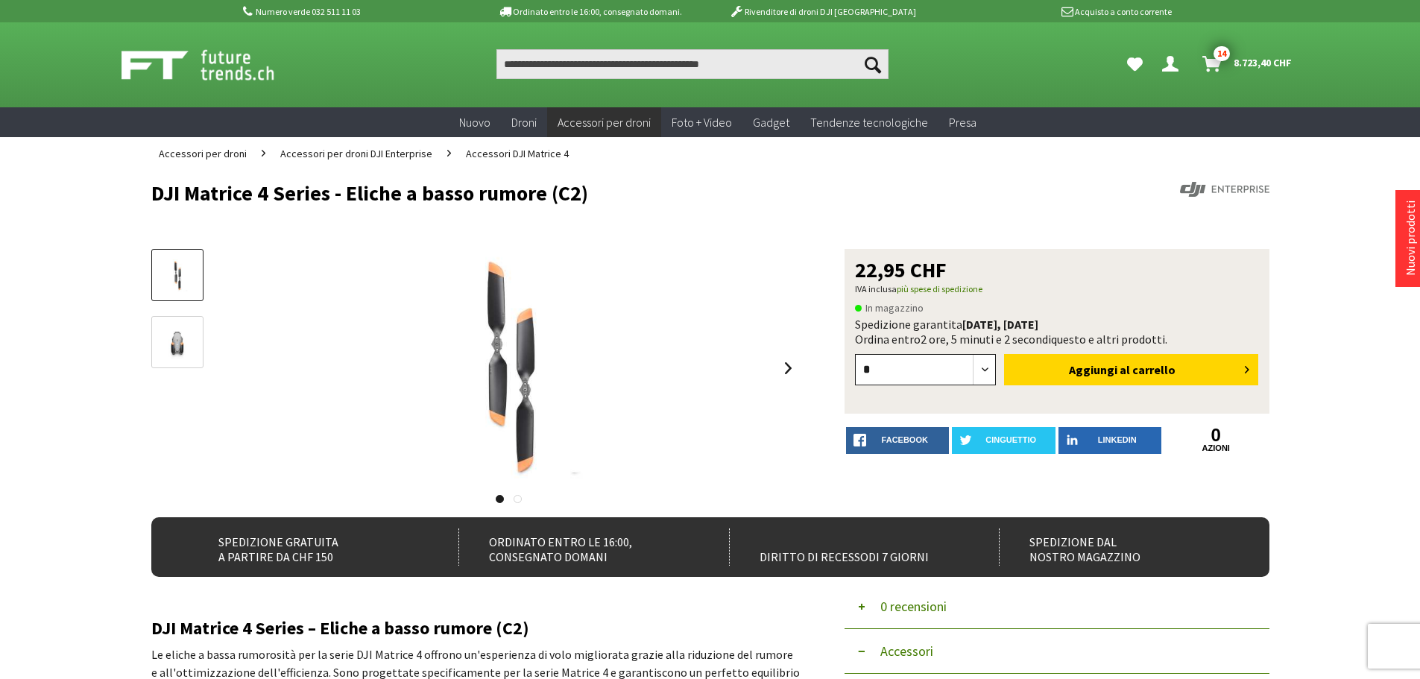
click at [986, 371] on select "* * * * * * * * * ** ** ** ** ** ** ** ** ** ** **" at bounding box center [926, 369] width 142 height 31
select select "*"
click at [855, 354] on select "* * * * * * * * * ** ** ** ** ** ** ** ** ** ** **" at bounding box center [926, 369] width 142 height 31
click at [1182, 373] on button "Aggiungi al carrello" at bounding box center [1131, 369] width 254 height 31
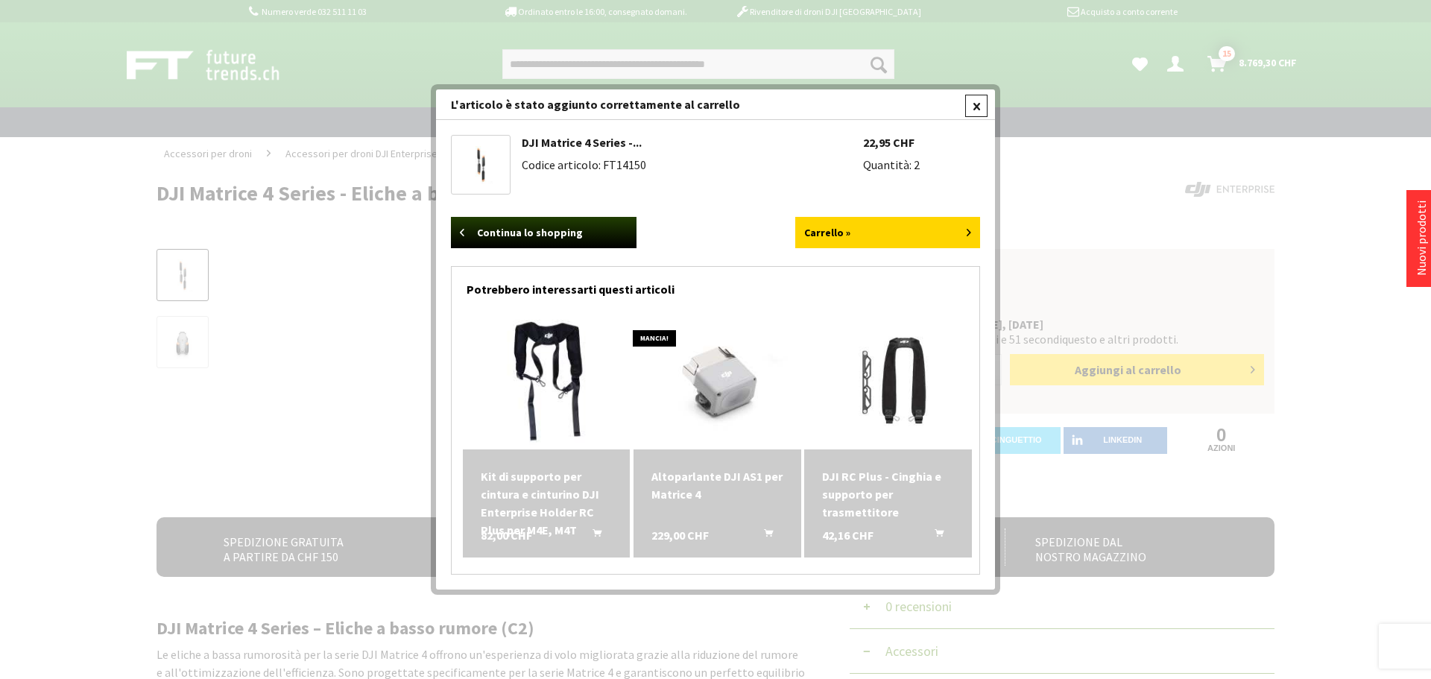
click at [977, 103] on div at bounding box center [976, 106] width 22 height 22
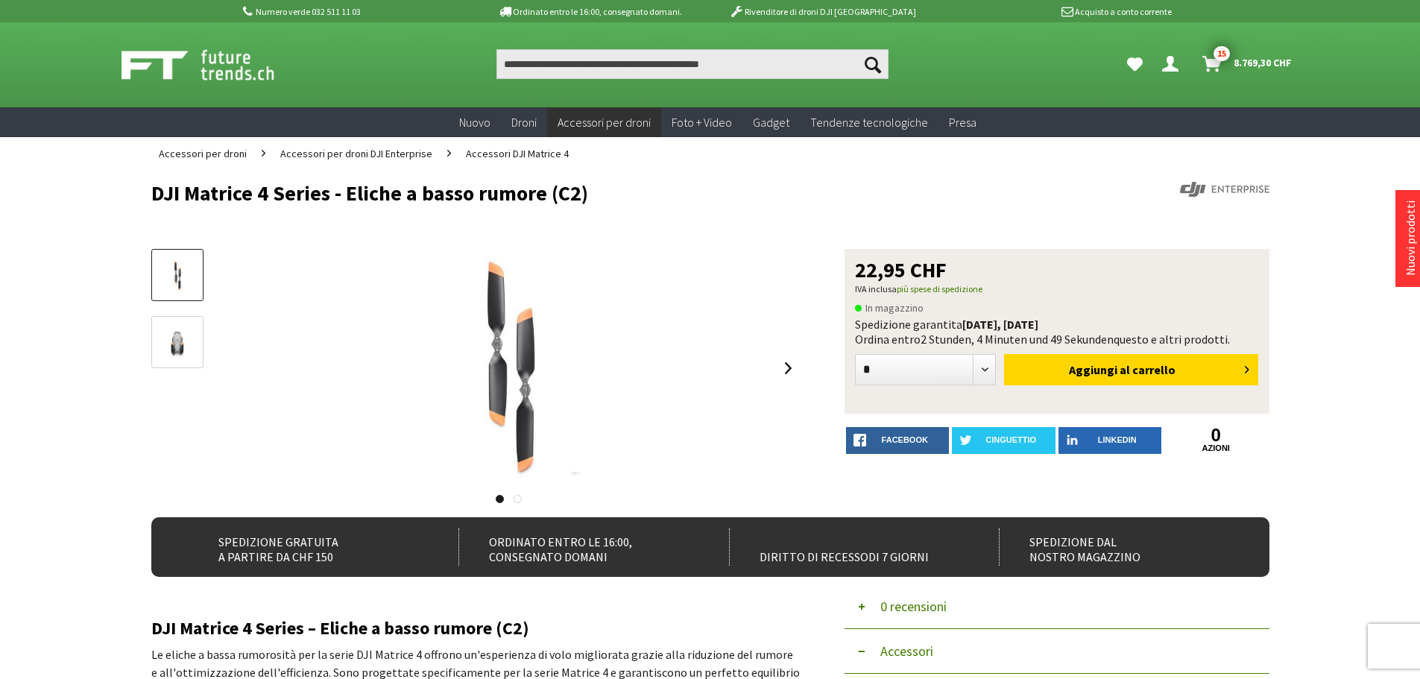
click at [1254, 61] on span "8.769,30 CHF" at bounding box center [1263, 63] width 58 height 24
click at [1256, 60] on span "8.769,30 CHF" at bounding box center [1263, 63] width 58 height 24
